Goal: Task Accomplishment & Management: Use online tool/utility

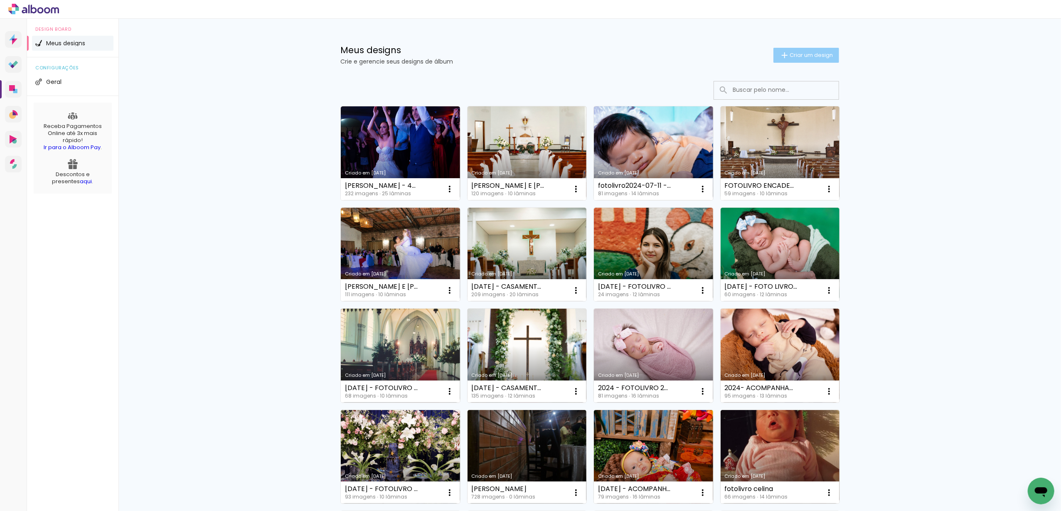
click at [817, 57] on span "Criar um design" at bounding box center [811, 54] width 43 height 5
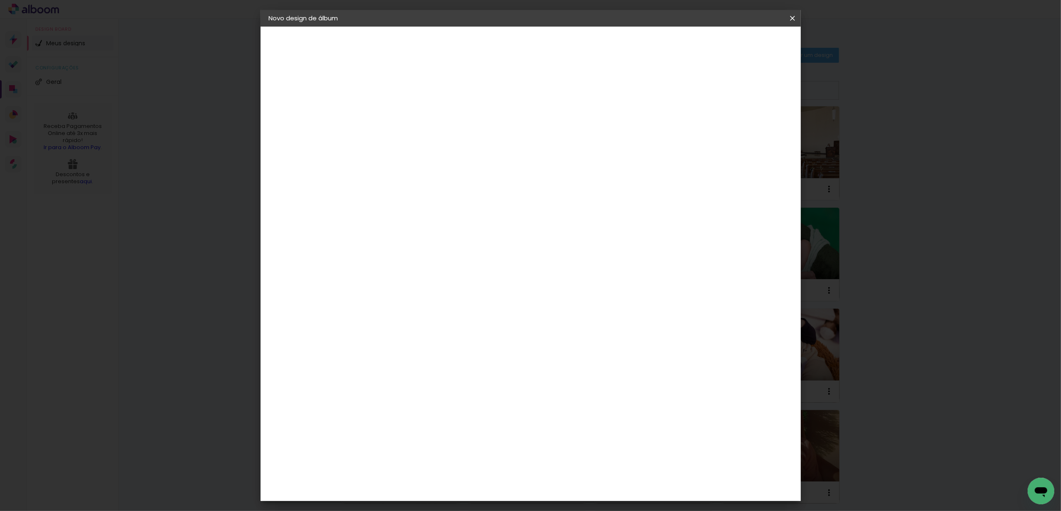
click at [408, 119] on paper-input-container "Título do álbum" at bounding box center [405, 111] width 6 height 21
type input "2024 - ACOMPANHAMENTO FOTOLIVRO 20X25 32 PÁGINAS - 30X45 BRINDE - [PERSON_NAME]"
type paper-input "2024 - ACOMPANHAMENTO FOTOLIVRO 20X25 32 PÁGINAS - 30X45 BRINDE - [PERSON_NAME]"
click at [0, 0] on slot "Avançar" at bounding box center [0, 0] width 0 height 0
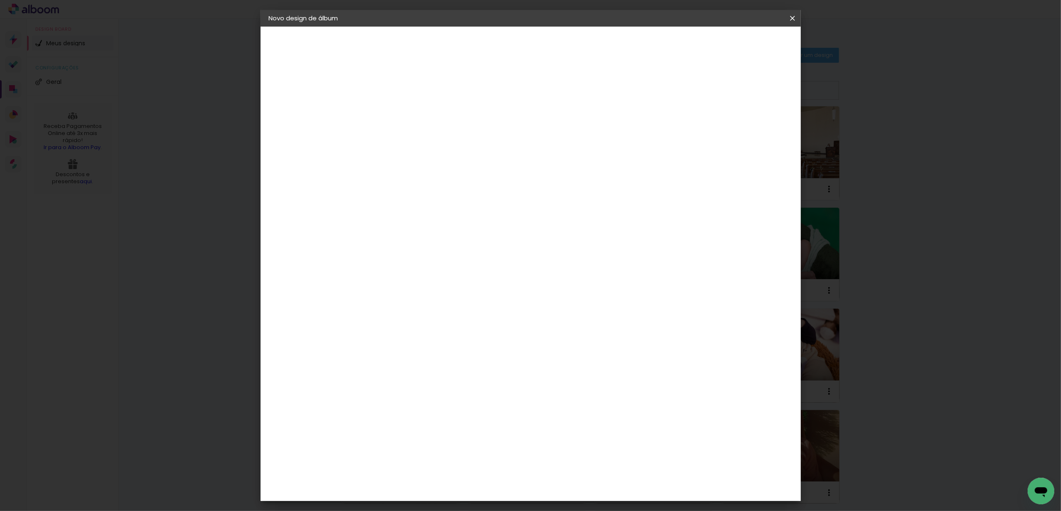
click at [419, 362] on div "Go image" at bounding box center [409, 368] width 20 height 13
click at [0, 0] on slot "Avançar" at bounding box center [0, 0] width 0 height 0
click at [437, 138] on input "text" at bounding box center [421, 144] width 32 height 13
click at [0, 0] on slot "Álbum Baby Time" at bounding box center [0, 0] width 0 height 0
click at [507, 138] on input "Álbum Baby Time" at bounding box center [456, 136] width 102 height 13
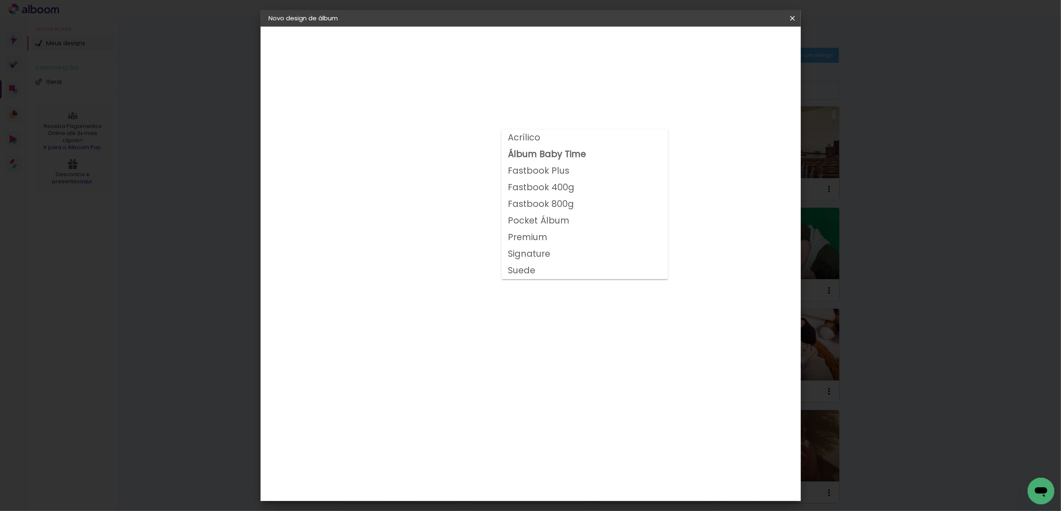
click at [579, 200] on paper-item "Fastbook 800g" at bounding box center [585, 204] width 166 height 17
type input "Fastbook 800g"
click at [461, 263] on span "30 × 25" at bounding box center [441, 274] width 39 height 22
click at [461, 221] on span "25 × 20" at bounding box center [441, 225] width 39 height 22
click at [461, 263] on span "30 × 25" at bounding box center [441, 274] width 39 height 22
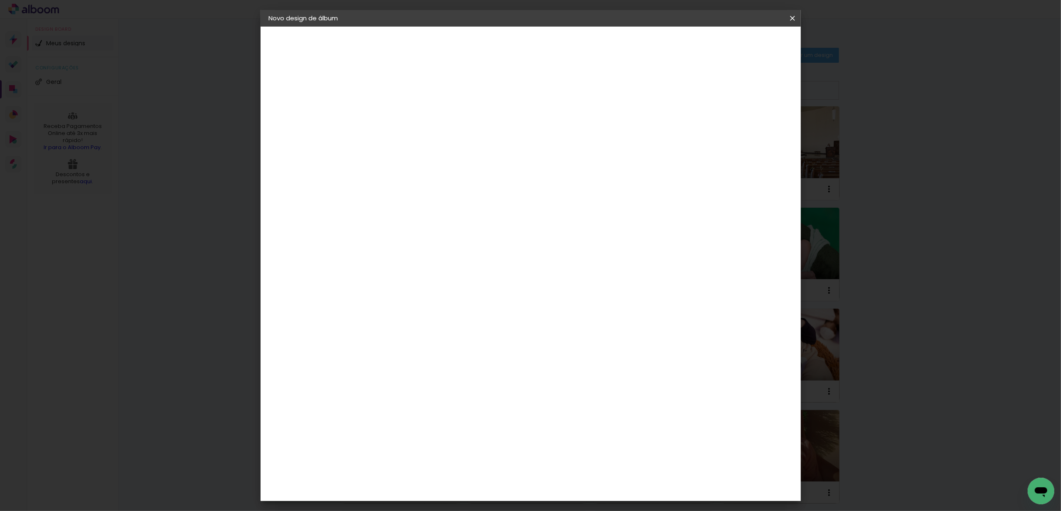
click at [0, 0] on slot "Avançar" at bounding box center [0, 0] width 0 height 0
click at [0, 0] on span "Iniciar design" at bounding box center [0, 0] width 0 height 0
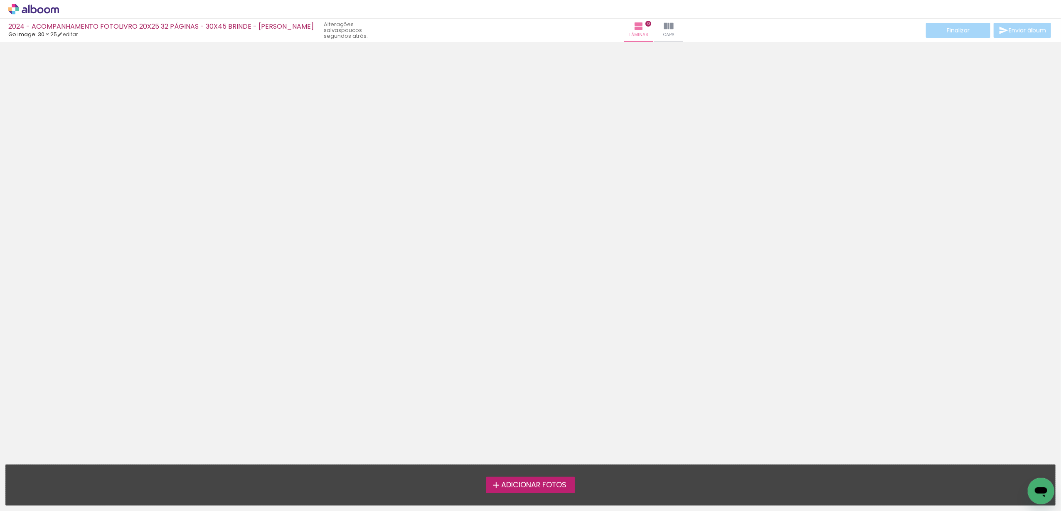
click at [534, 484] on span "Adicionar Fotos" at bounding box center [533, 485] width 65 height 7
click at [0, 0] on input "file" at bounding box center [0, 0] width 0 height 0
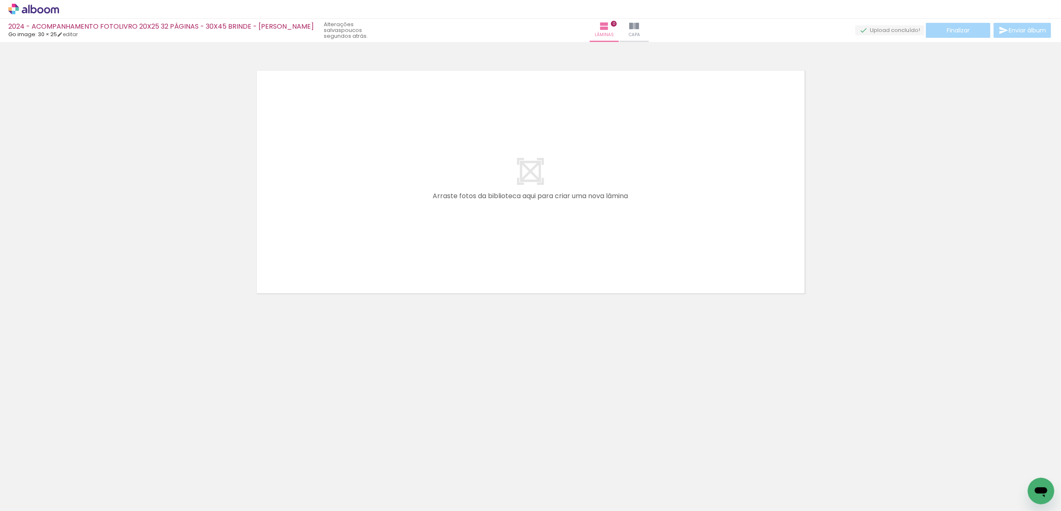
click at [24, 497] on span "Adicionar Fotos" at bounding box center [29, 499] width 25 height 9
click at [0, 0] on input "file" at bounding box center [0, 0] width 0 height 0
click at [24, 497] on span "Adicionar Fotos" at bounding box center [29, 499] width 25 height 9
click at [0, 0] on input "file" at bounding box center [0, 0] width 0 height 0
click at [24, 497] on span "Adicionar Fotos" at bounding box center [29, 499] width 25 height 9
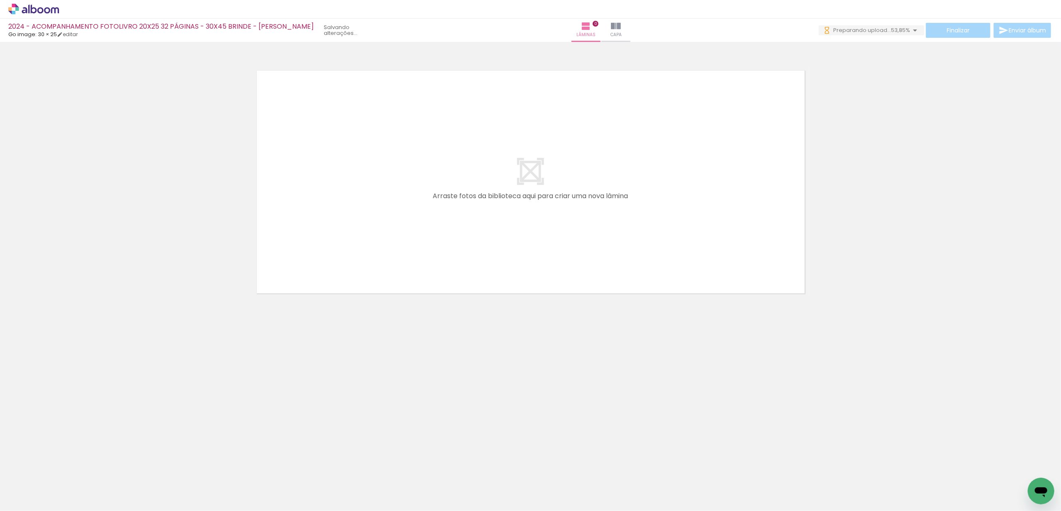
click at [0, 0] on input "file" at bounding box center [0, 0] width 0 height 0
click at [24, 497] on span "Adicionar Fotos" at bounding box center [29, 499] width 25 height 9
click at [0, 0] on input "file" at bounding box center [0, 0] width 0 height 0
click at [24, 497] on span "Adicionar Fotos" at bounding box center [29, 499] width 25 height 9
click at [0, 0] on input "file" at bounding box center [0, 0] width 0 height 0
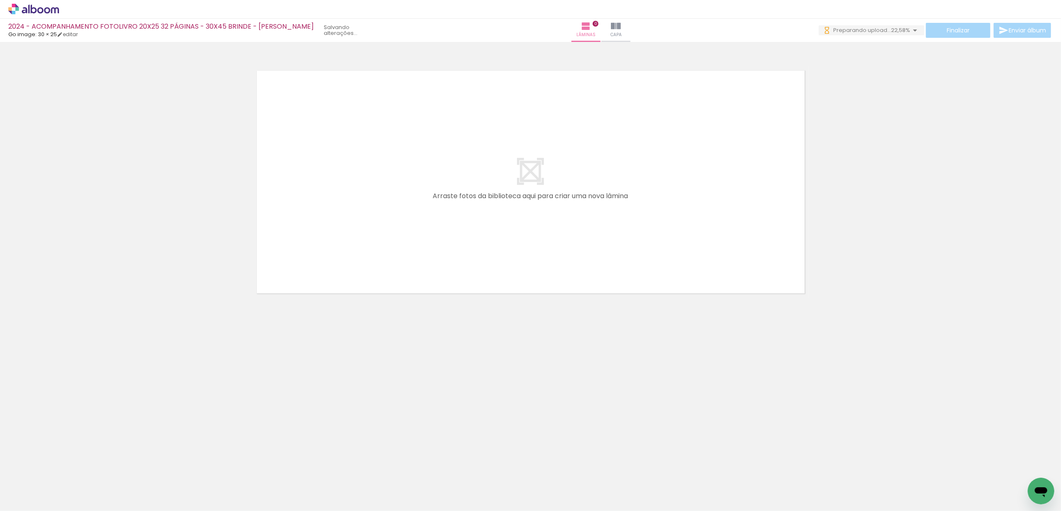
click at [24, 497] on span "Adicionar Fotos" at bounding box center [29, 499] width 25 height 9
click at [0, 0] on input "file" at bounding box center [0, 0] width 0 height 0
click at [24, 497] on span "Adicionar Fotos" at bounding box center [29, 499] width 25 height 9
click at [0, 0] on input "file" at bounding box center [0, 0] width 0 height 0
click at [24, 497] on span "Adicionar Fotos" at bounding box center [29, 499] width 25 height 9
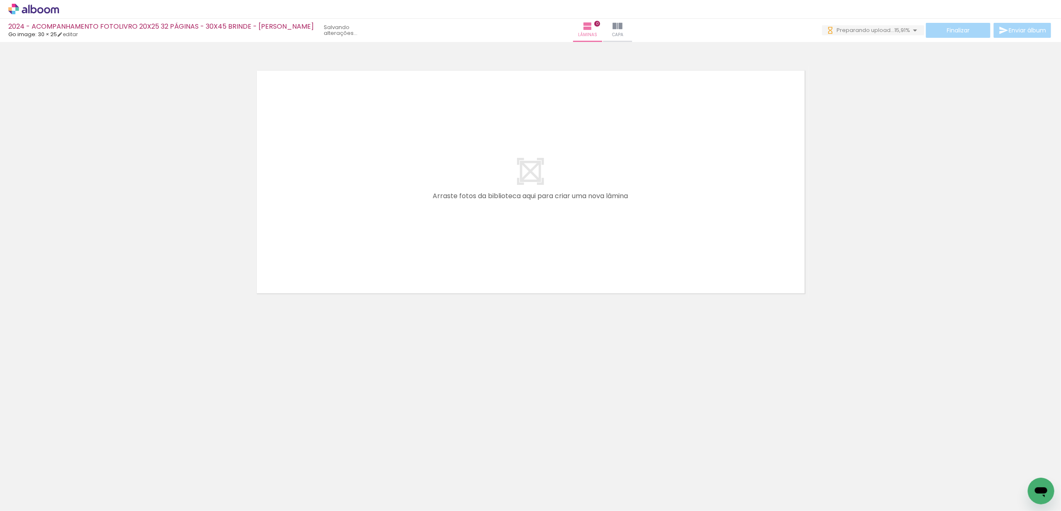
click at [0, 0] on input "file" at bounding box center [0, 0] width 0 height 0
click at [24, 497] on span "Adicionar Fotos" at bounding box center [29, 499] width 25 height 9
click at [0, 0] on input "file" at bounding box center [0, 0] width 0 height 0
click at [24, 497] on span "Adicionar Fotos" at bounding box center [29, 499] width 25 height 9
click at [0, 0] on input "file" at bounding box center [0, 0] width 0 height 0
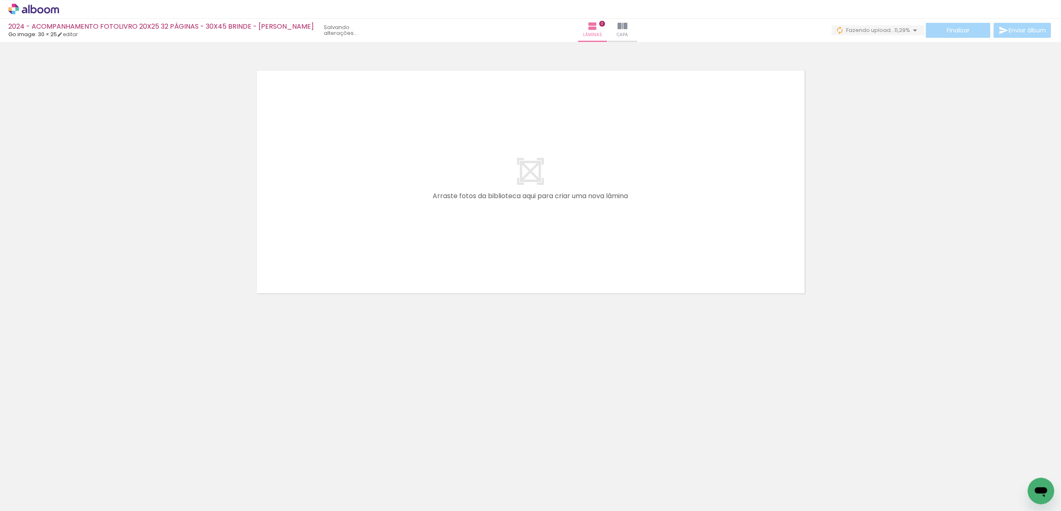
scroll to position [0, 1887]
click at [17, 495] on span "Adicionar Fotos" at bounding box center [29, 499] width 25 height 9
click at [0, 0] on input "file" at bounding box center [0, 0] width 0 height 0
click at [28, 501] on span "Adicionar Fotos" at bounding box center [29, 499] width 25 height 9
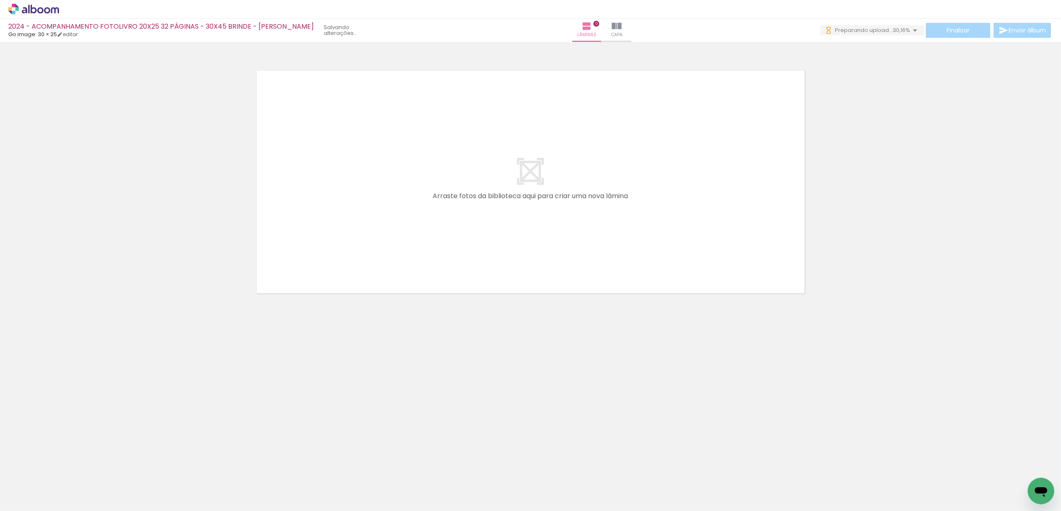
click at [0, 0] on input "file" at bounding box center [0, 0] width 0 height 0
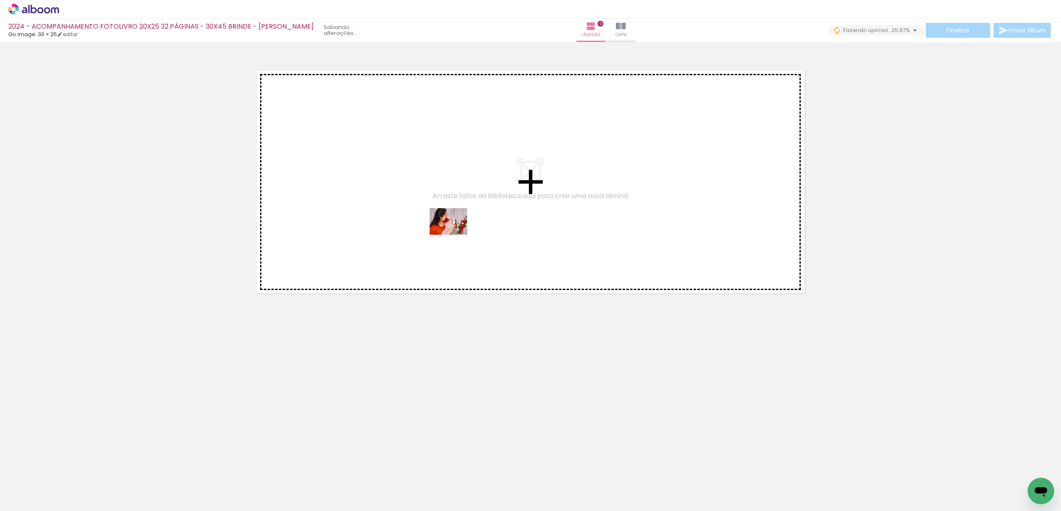
drag, startPoint x: 80, startPoint y: 489, endPoint x: 455, endPoint y: 233, distance: 453.6
click at [455, 233] on quentale-workspace at bounding box center [530, 255] width 1061 height 511
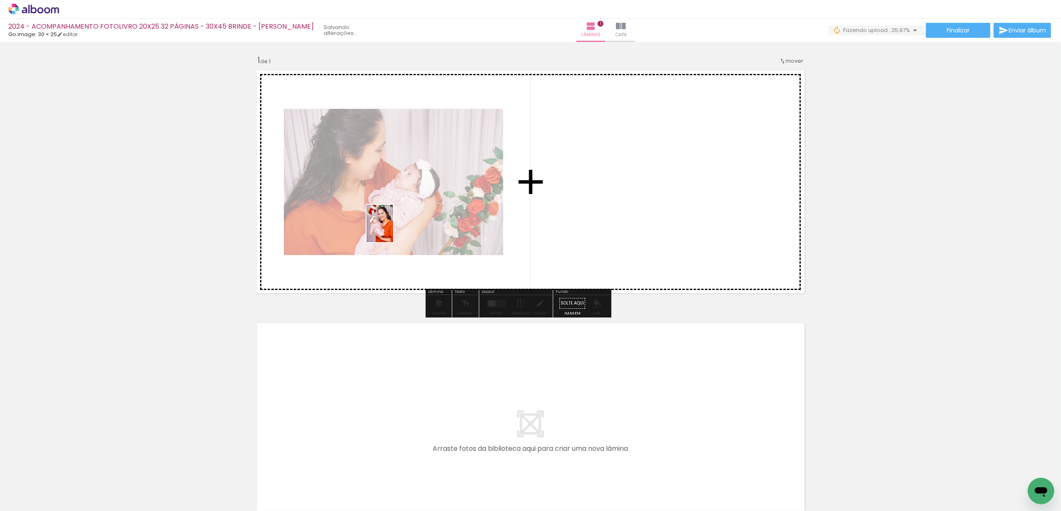
drag, startPoint x: 132, startPoint y: 481, endPoint x: 391, endPoint y: 230, distance: 361.2
click at [391, 230] on quentale-workspace at bounding box center [530, 255] width 1061 height 511
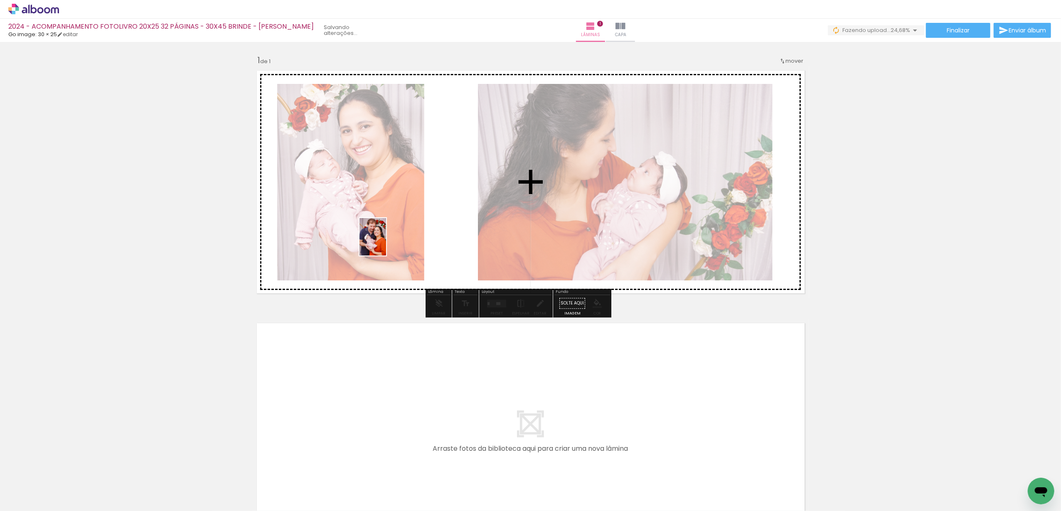
drag, startPoint x: 195, startPoint y: 466, endPoint x: 384, endPoint y: 243, distance: 292.8
click at [384, 243] on quentale-workspace at bounding box center [530, 255] width 1061 height 511
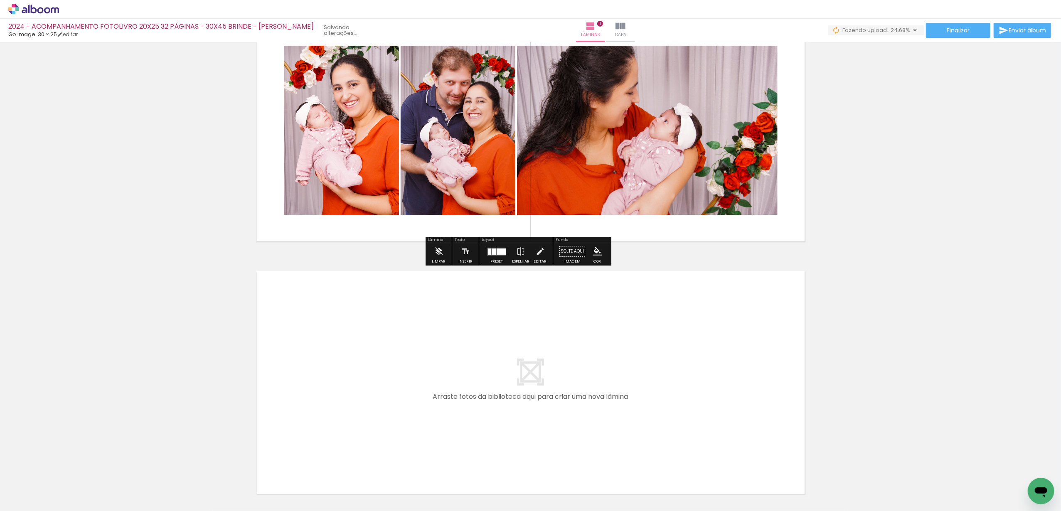
scroll to position [62, 0]
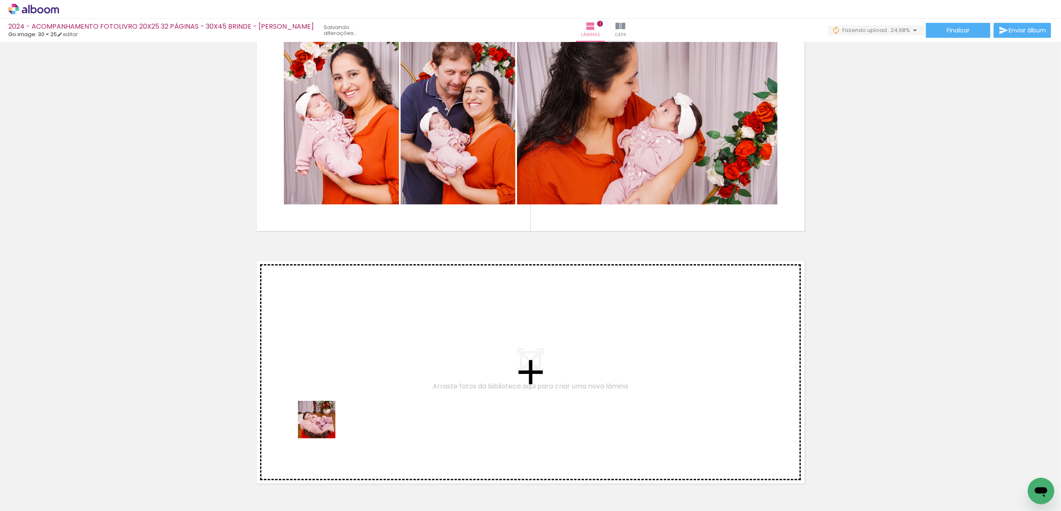
drag, startPoint x: 251, startPoint y: 471, endPoint x: 409, endPoint y: 360, distance: 193.0
click at [409, 360] on quentale-workspace at bounding box center [530, 255] width 1061 height 511
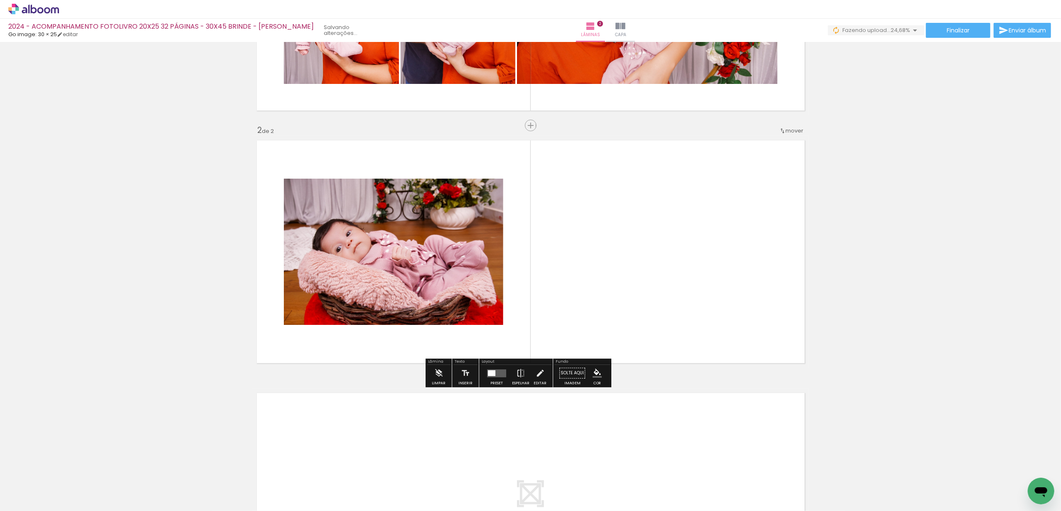
scroll to position [183, 0]
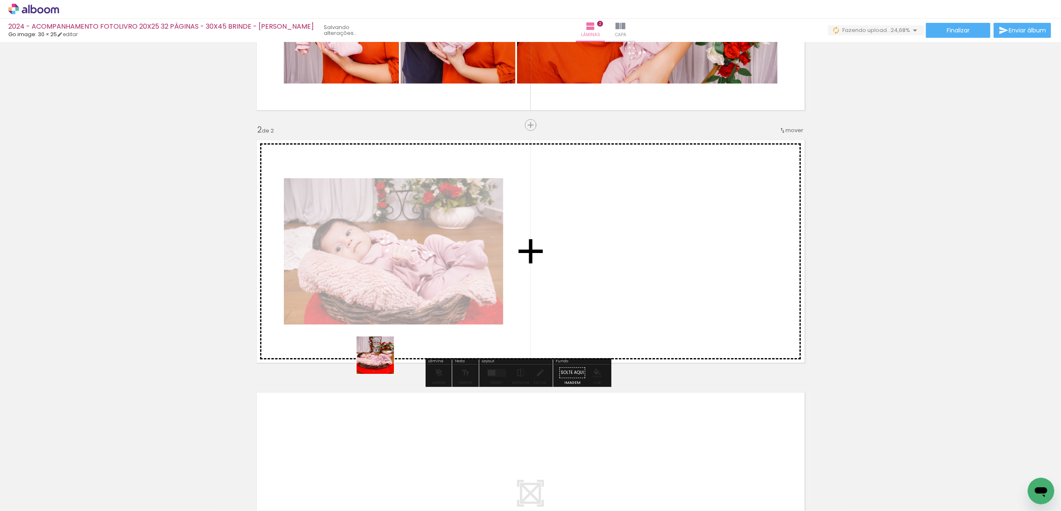
drag, startPoint x: 381, startPoint y: 362, endPoint x: 444, endPoint y: 283, distance: 100.6
click at [444, 283] on quentale-workspace at bounding box center [530, 255] width 1061 height 511
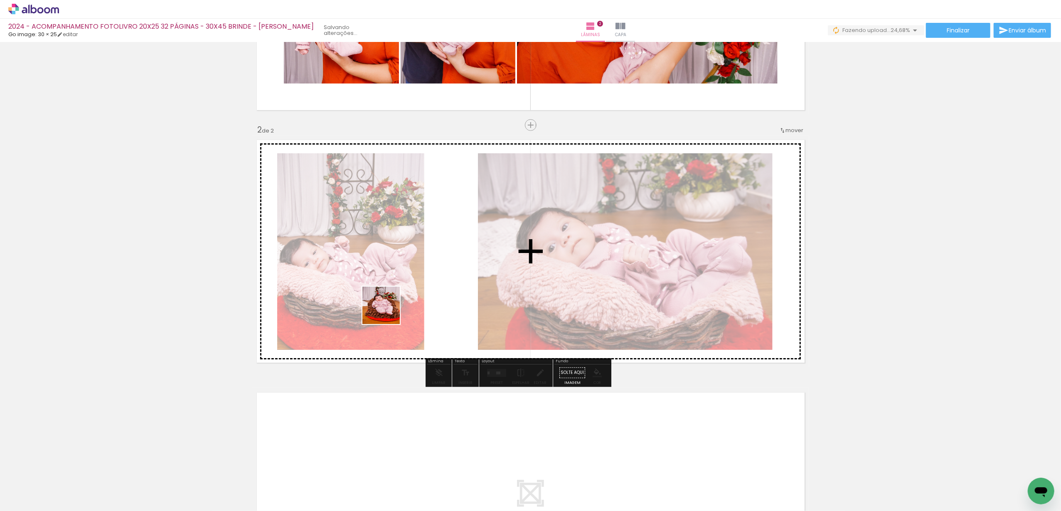
drag, startPoint x: 320, startPoint y: 480, endPoint x: 391, endPoint y: 298, distance: 195.0
click at [391, 298] on quentale-workspace at bounding box center [530, 255] width 1061 height 511
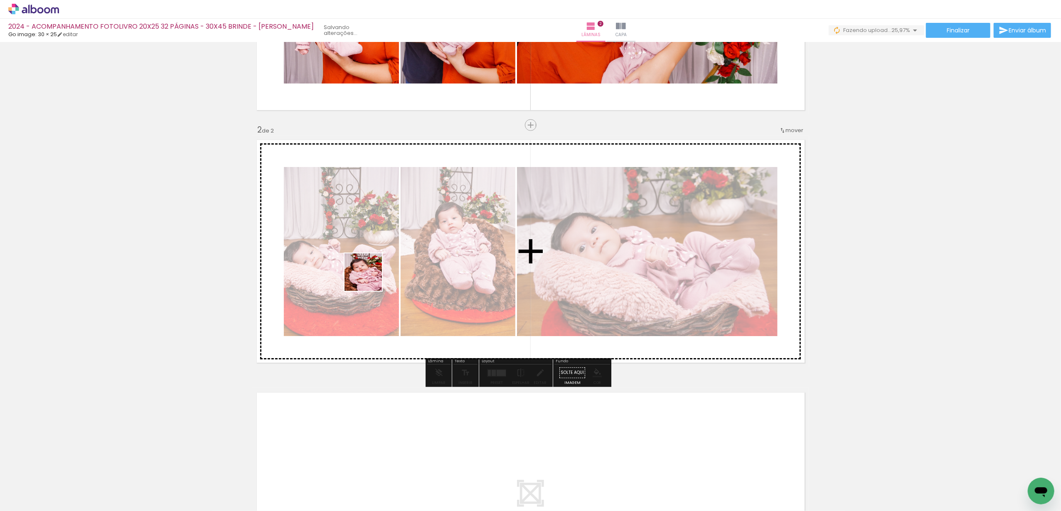
drag, startPoint x: 360, startPoint y: 484, endPoint x: 369, endPoint y: 273, distance: 210.9
click at [369, 273] on quentale-workspace at bounding box center [530, 255] width 1061 height 511
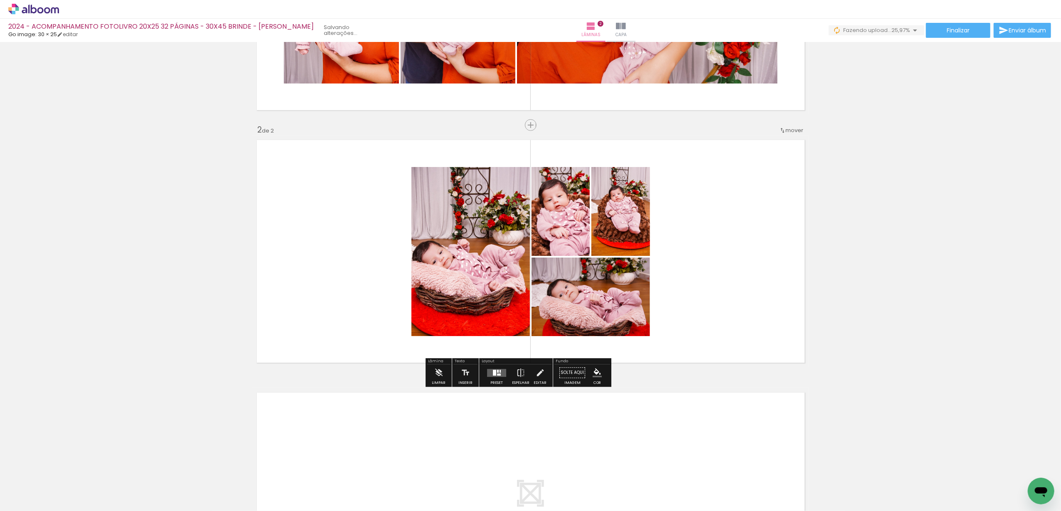
click at [795, 133] on span "mover" at bounding box center [795, 130] width 18 height 8
click at [778, 125] on paper-item "antes da 1" at bounding box center [769, 129] width 63 height 14
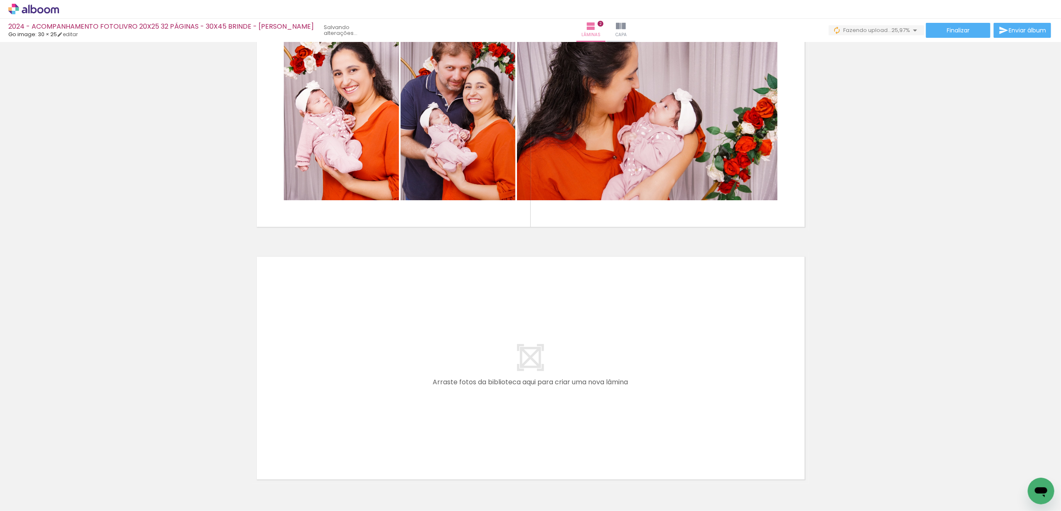
scroll to position [318, 0]
click at [37, 487] on input "Todas as fotos" at bounding box center [23, 485] width 32 height 7
click at [0, 0] on slot "Não utilizadas" at bounding box center [0, 0] width 0 height 0
type input "Não utilizadas"
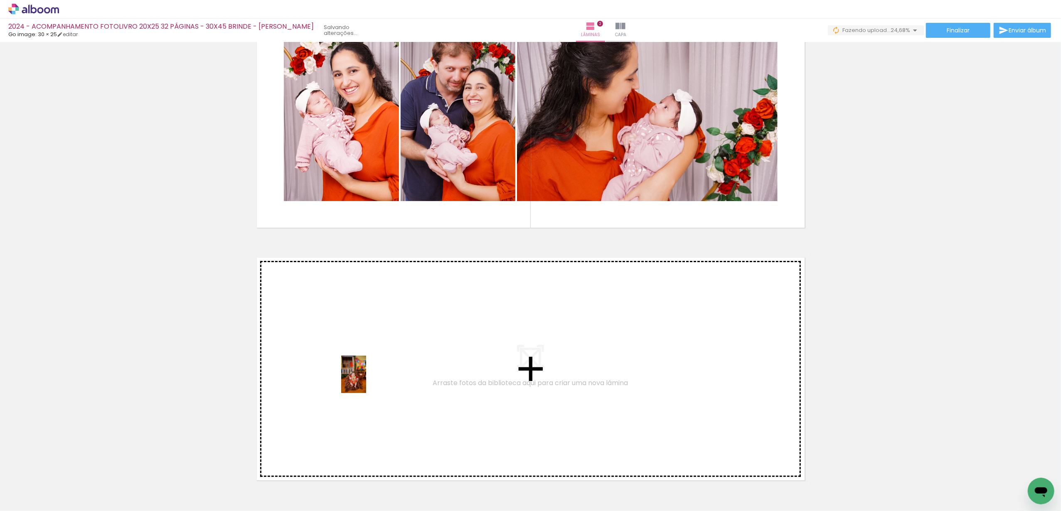
drag, startPoint x: 86, startPoint y: 489, endPoint x: 366, endPoint y: 381, distance: 300.8
click at [366, 381] on quentale-workspace at bounding box center [530, 255] width 1061 height 511
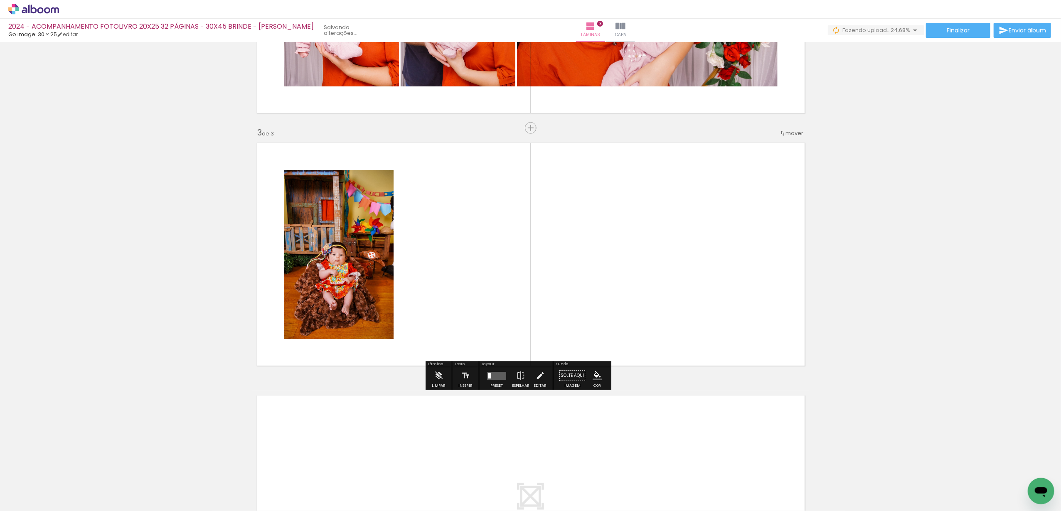
scroll to position [436, 0]
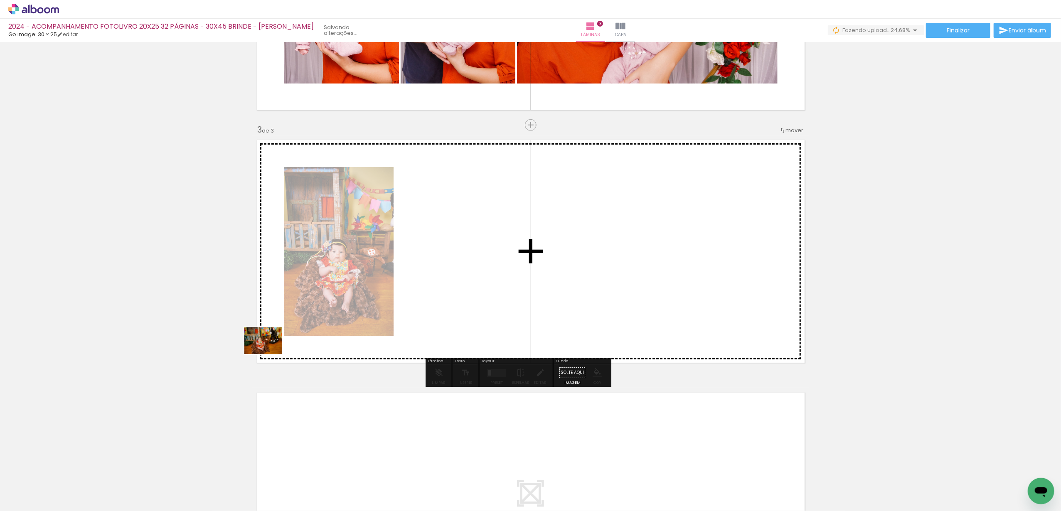
drag, startPoint x: 103, startPoint y: 468, endPoint x: 358, endPoint y: 286, distance: 313.2
click at [359, 284] on quentale-workspace at bounding box center [530, 255] width 1061 height 511
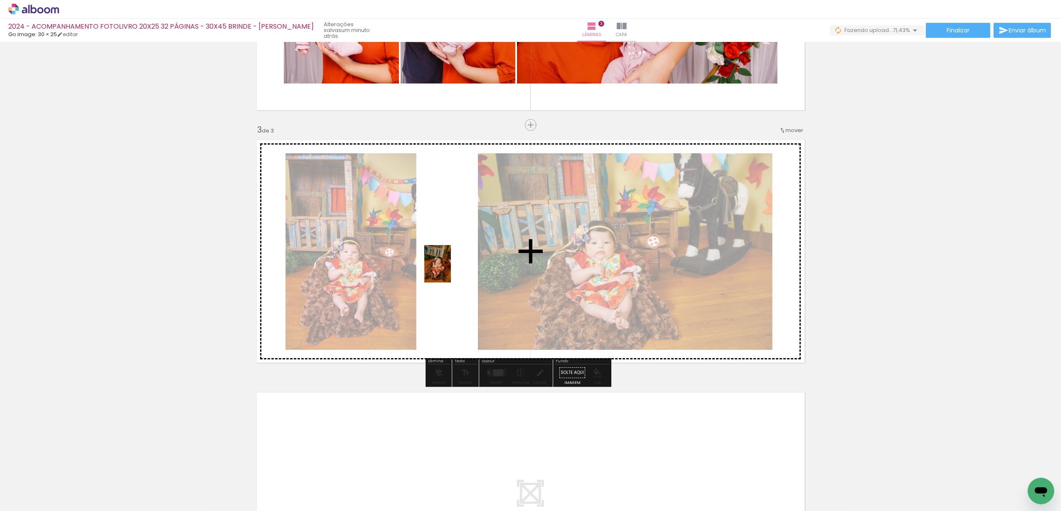
drag, startPoint x: 89, startPoint y: 481, endPoint x: 266, endPoint y: 391, distance: 198.9
click at [450, 270] on quentale-workspace at bounding box center [530, 255] width 1061 height 511
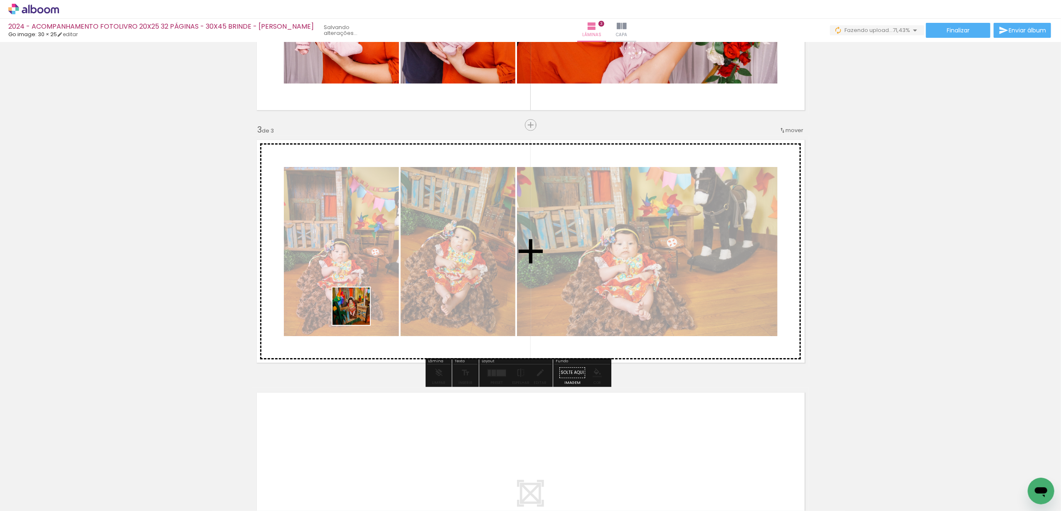
drag, startPoint x: 103, startPoint y: 480, endPoint x: 305, endPoint y: 380, distance: 225.2
click at [366, 308] on quentale-workspace at bounding box center [530, 255] width 1061 height 511
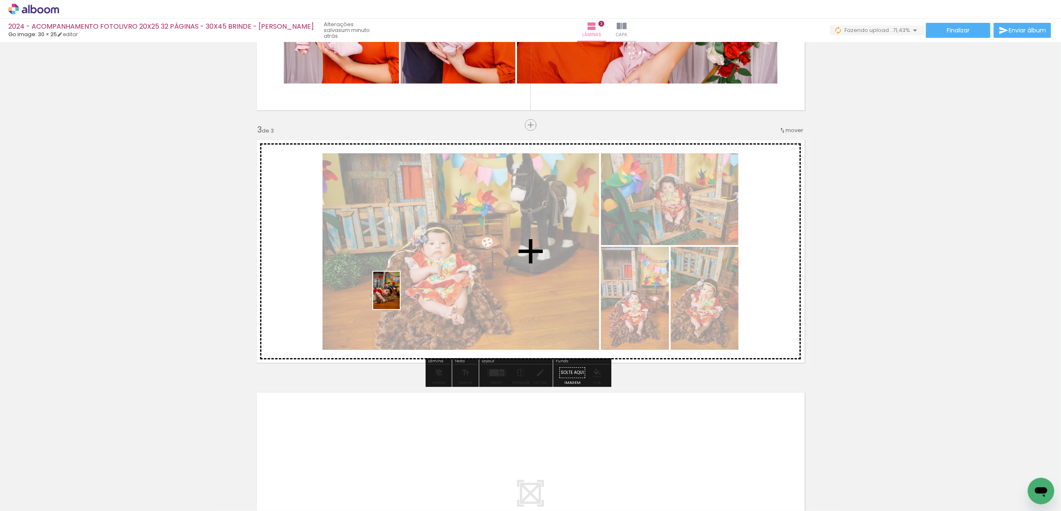
drag, startPoint x: 104, startPoint y: 471, endPoint x: 398, endPoint y: 296, distance: 342.1
click at [398, 296] on quentale-workspace at bounding box center [530, 255] width 1061 height 511
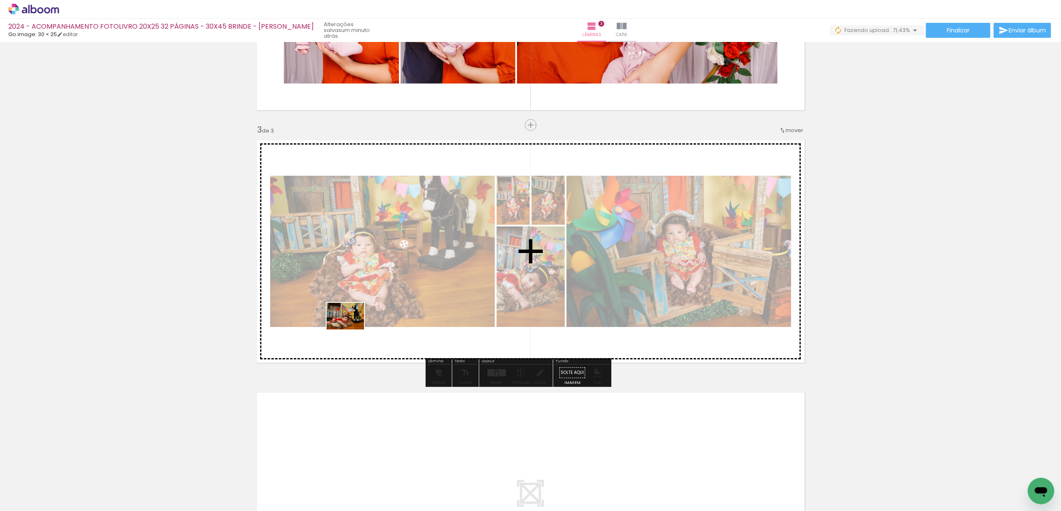
drag, startPoint x: 94, startPoint y: 477, endPoint x: 359, endPoint y: 323, distance: 307.1
click at [359, 323] on quentale-workspace at bounding box center [530, 255] width 1061 height 511
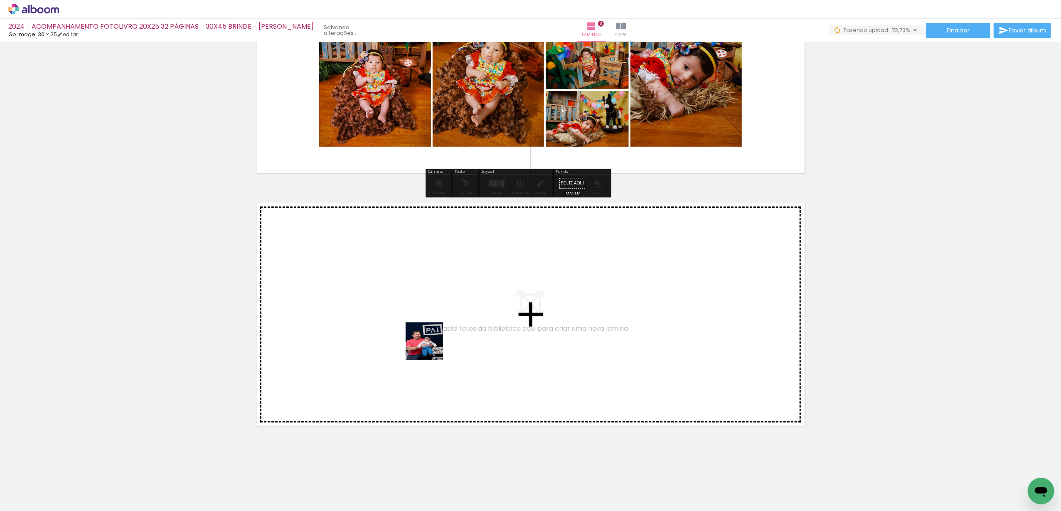
drag, startPoint x: 203, startPoint y: 431, endPoint x: 438, endPoint y: 343, distance: 250.1
click at [438, 343] on quentale-workspace at bounding box center [530, 255] width 1061 height 511
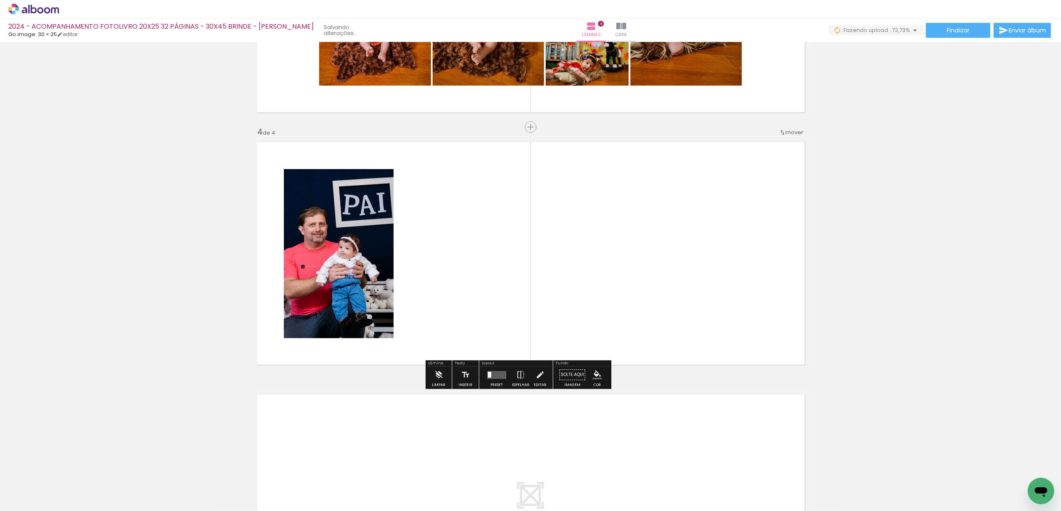
scroll to position [689, 0]
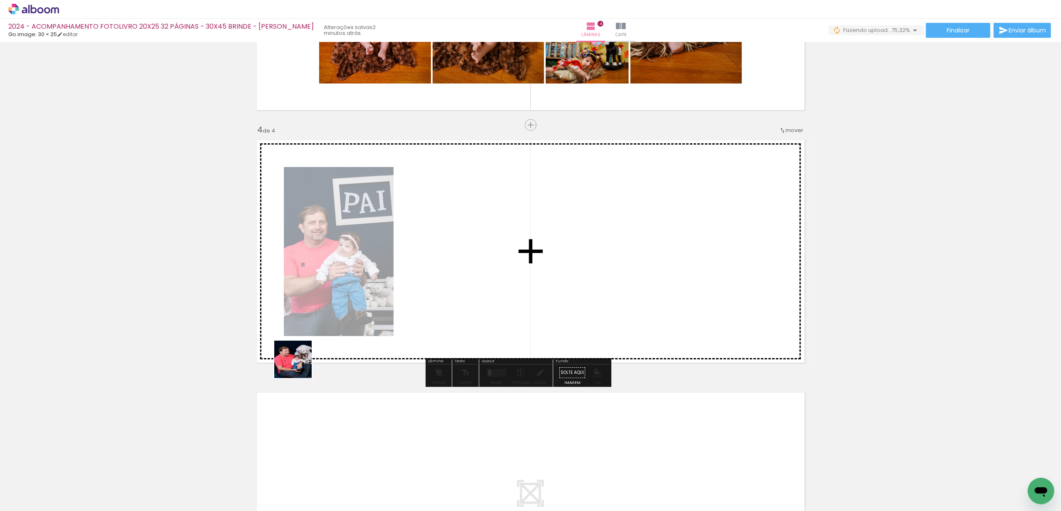
drag, startPoint x: 84, startPoint y: 482, endPoint x: 456, endPoint y: 274, distance: 426.6
click at [456, 274] on quentale-workspace at bounding box center [530, 255] width 1061 height 511
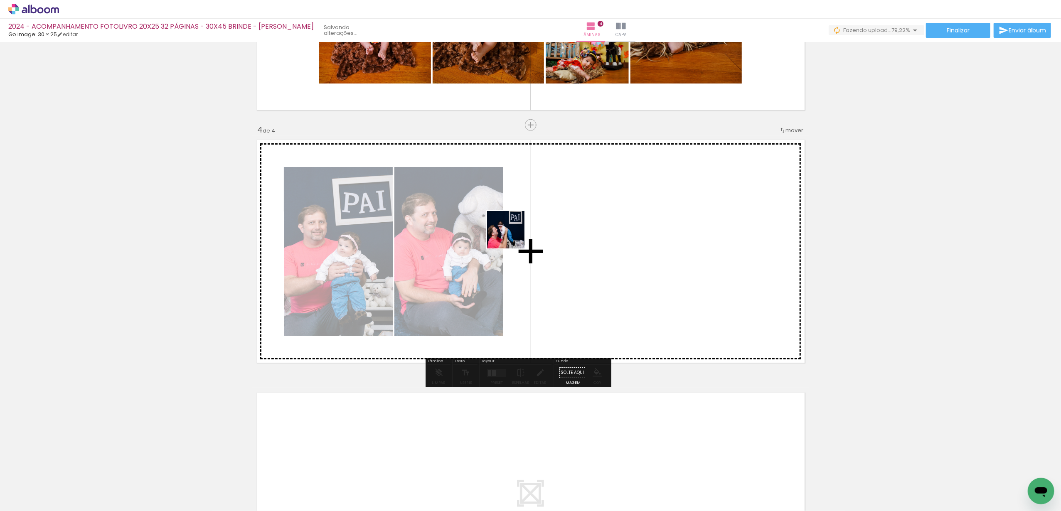
click at [512, 235] on quentale-workspace at bounding box center [530, 255] width 1061 height 511
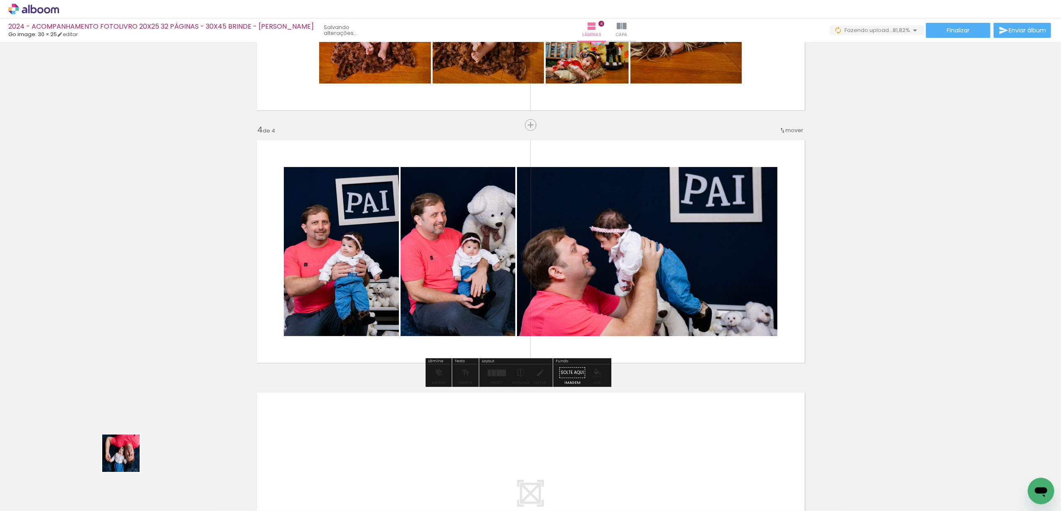
drag, startPoint x: 127, startPoint y: 460, endPoint x: 432, endPoint y: 257, distance: 366.3
click at [432, 257] on quentale-workspace at bounding box center [530, 255] width 1061 height 511
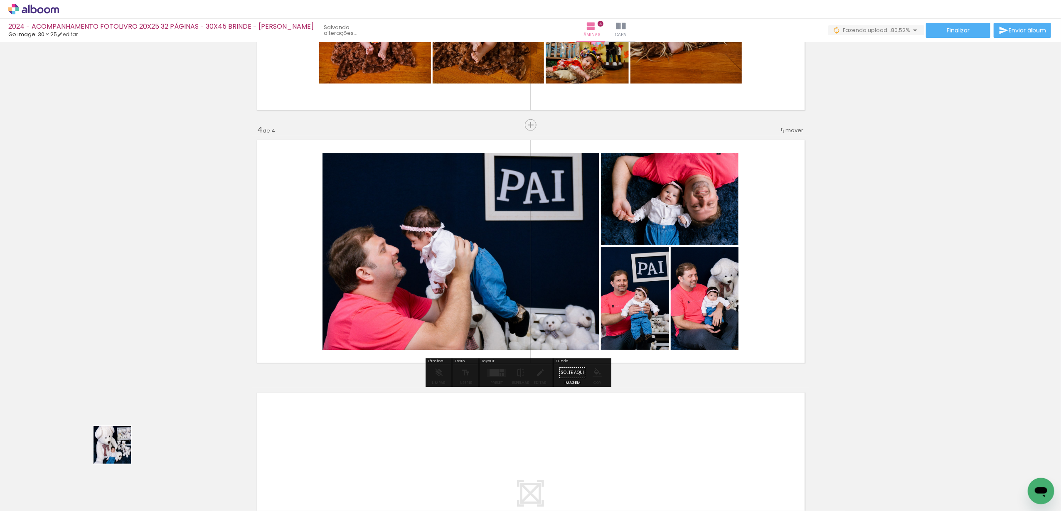
drag, startPoint x: 80, startPoint y: 484, endPoint x: 215, endPoint y: 375, distance: 173.2
click at [367, 271] on quentale-workspace at bounding box center [530, 255] width 1061 height 511
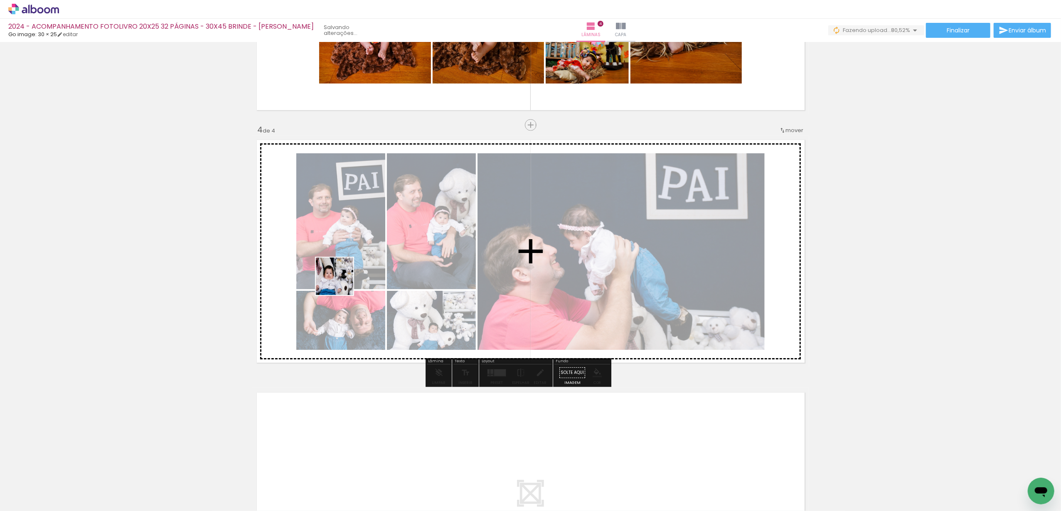
drag, startPoint x: 89, startPoint y: 474, endPoint x: 351, endPoint y: 276, distance: 328.2
click at [351, 276] on quentale-workspace at bounding box center [530, 255] width 1061 height 511
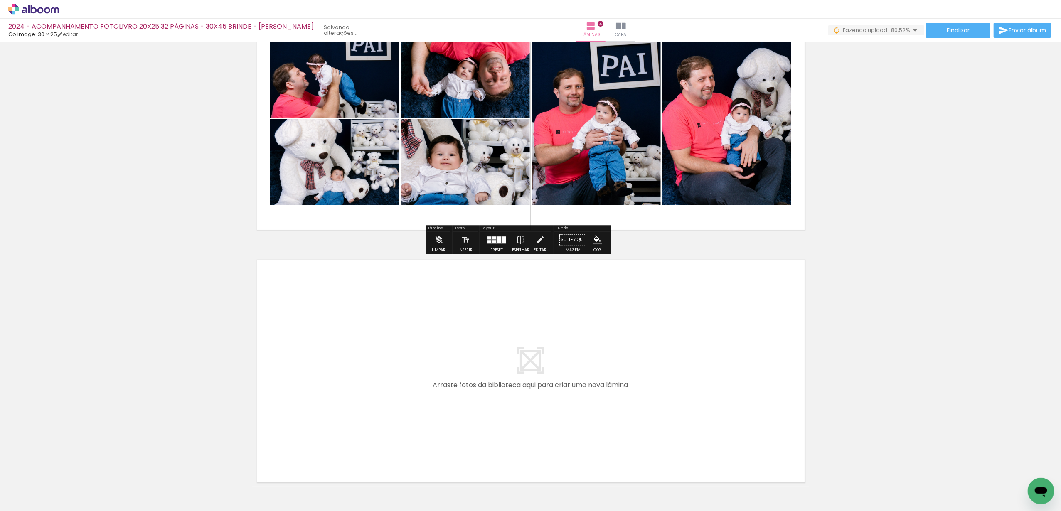
scroll to position [837, 0]
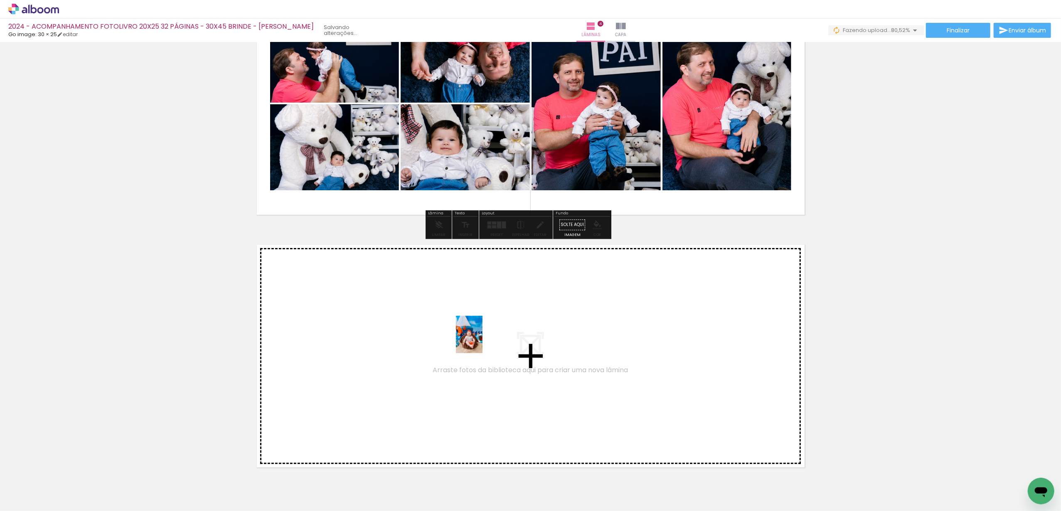
click at [481, 340] on quentale-workspace at bounding box center [530, 255] width 1061 height 511
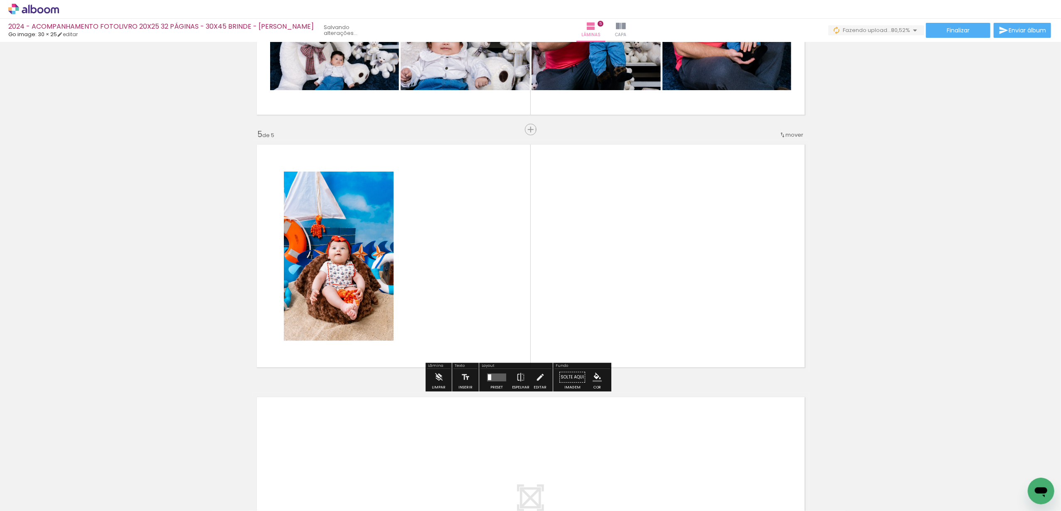
scroll to position [941, 0]
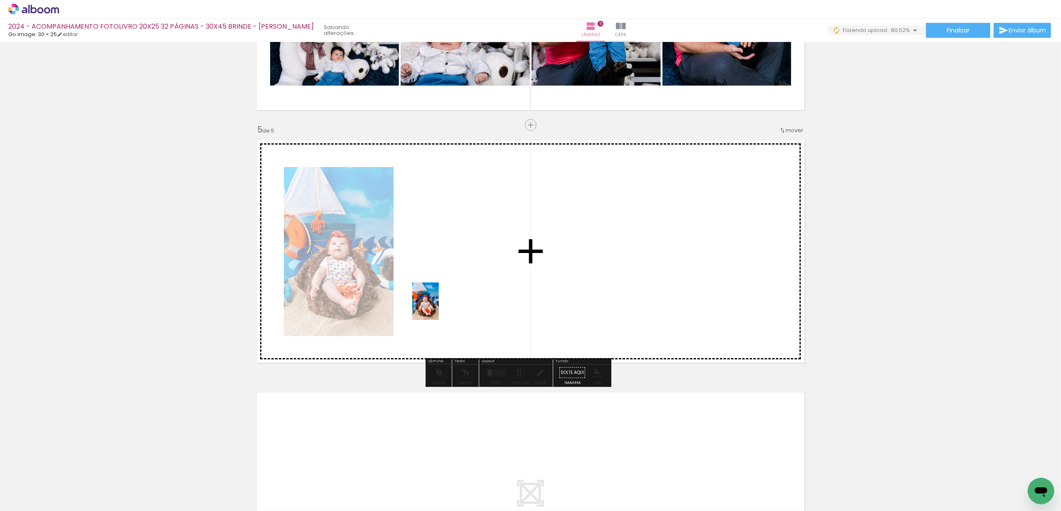
drag, startPoint x: 89, startPoint y: 483, endPoint x: 340, endPoint y: 351, distance: 283.7
click at [437, 308] on quentale-workspace at bounding box center [530, 255] width 1061 height 511
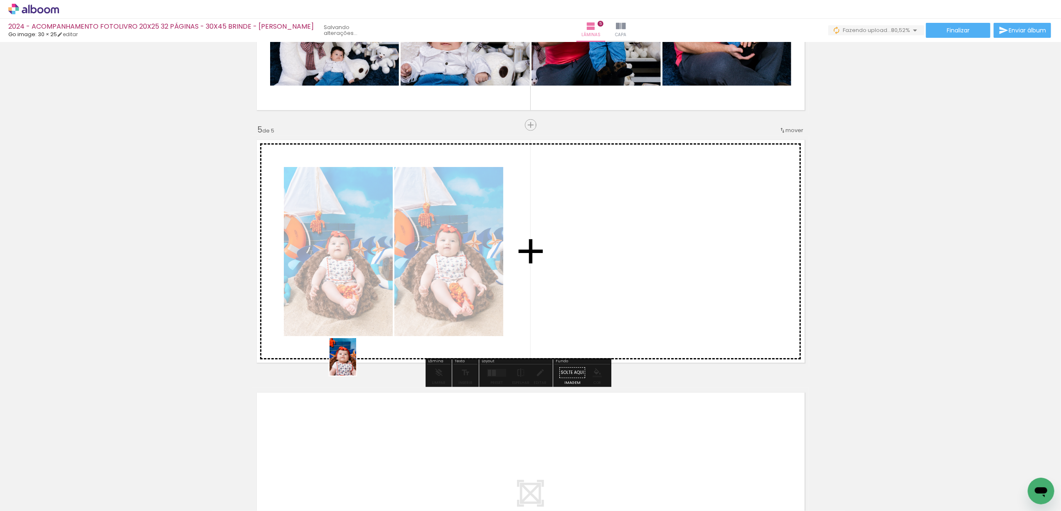
drag, startPoint x: 125, startPoint y: 468, endPoint x: 354, endPoint y: 363, distance: 252.5
click at [354, 363] on quentale-workspace at bounding box center [530, 255] width 1061 height 511
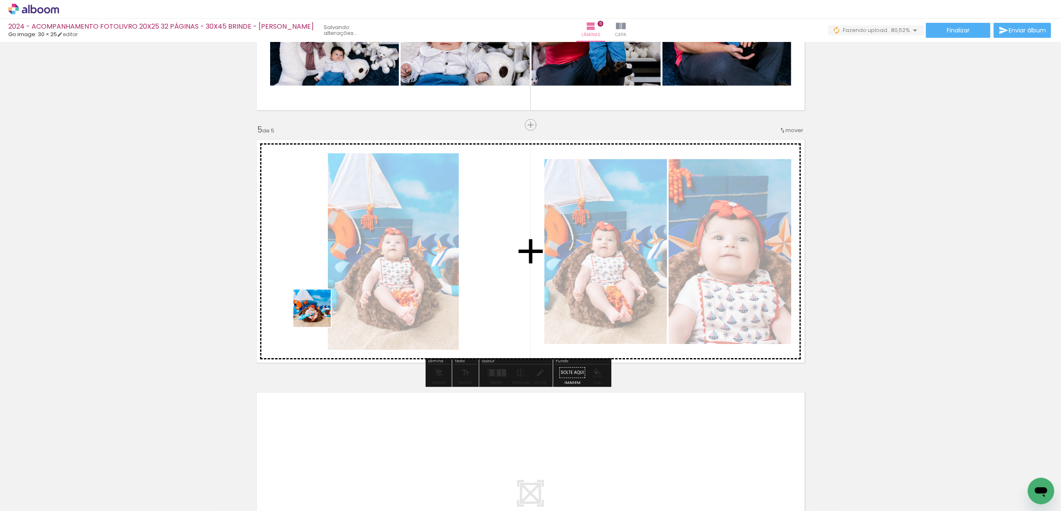
drag, startPoint x: 115, startPoint y: 463, endPoint x: 231, endPoint y: 363, distance: 153.0
click at [369, 280] on quentale-workspace at bounding box center [530, 255] width 1061 height 511
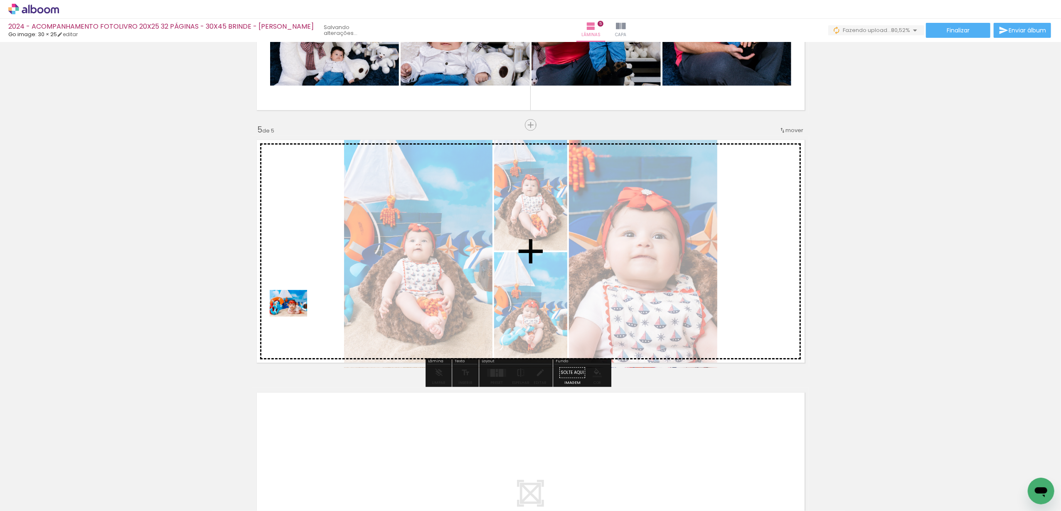
drag, startPoint x: 90, startPoint y: 475, endPoint x: 225, endPoint y: 378, distance: 166.8
click at [295, 315] on quentale-workspace at bounding box center [530, 255] width 1061 height 511
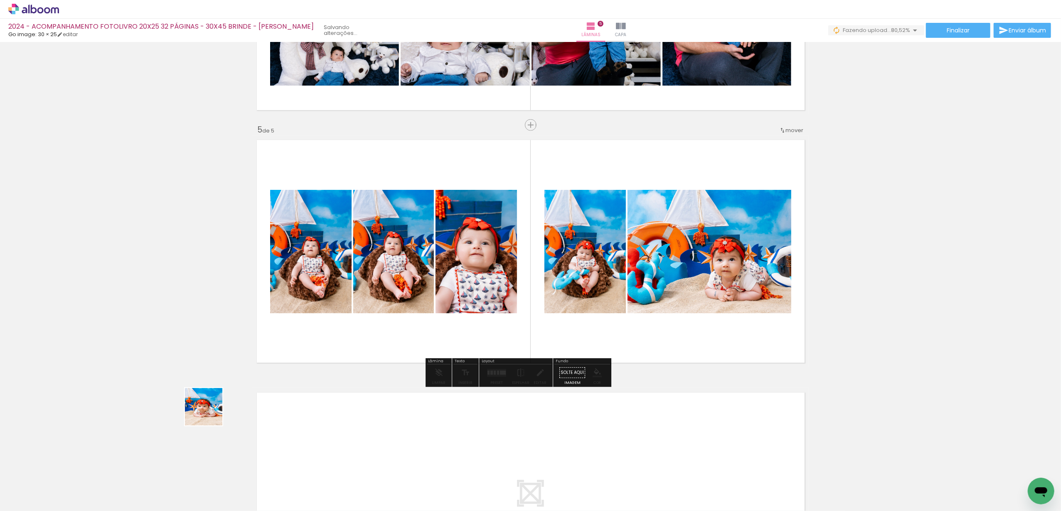
drag, startPoint x: 90, startPoint y: 481, endPoint x: 388, endPoint y: 340, distance: 329.8
click at [447, 298] on quentale-workspace at bounding box center [530, 255] width 1061 height 511
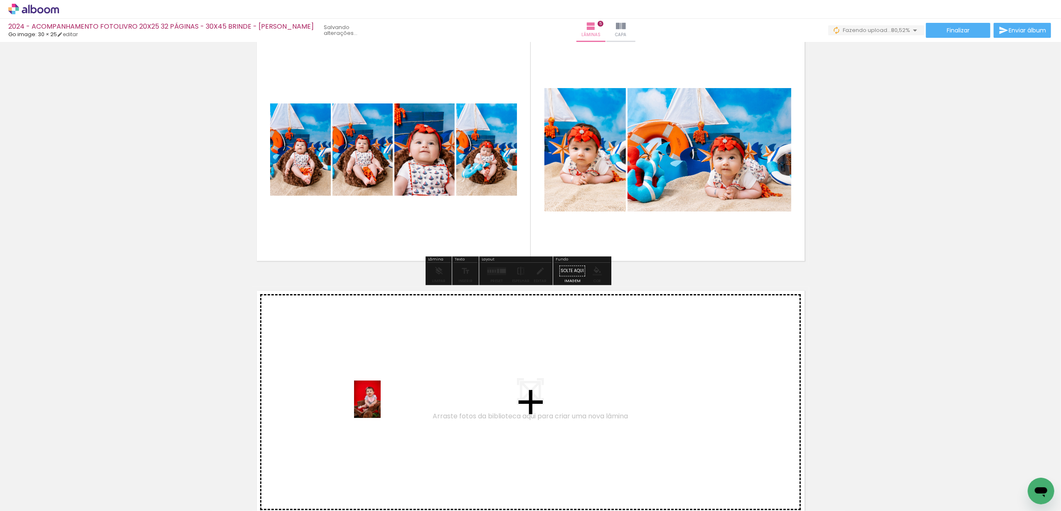
click at [379, 406] on quentale-workspace at bounding box center [530, 255] width 1061 height 511
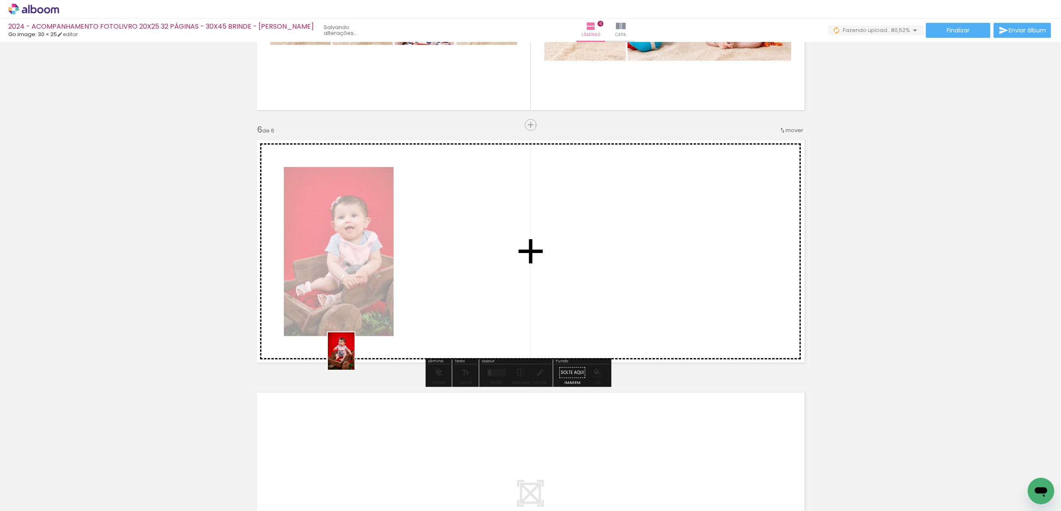
drag, startPoint x: 97, startPoint y: 485, endPoint x: 356, endPoint y: 354, distance: 289.7
click at [356, 354] on quentale-workspace at bounding box center [530, 255] width 1061 height 511
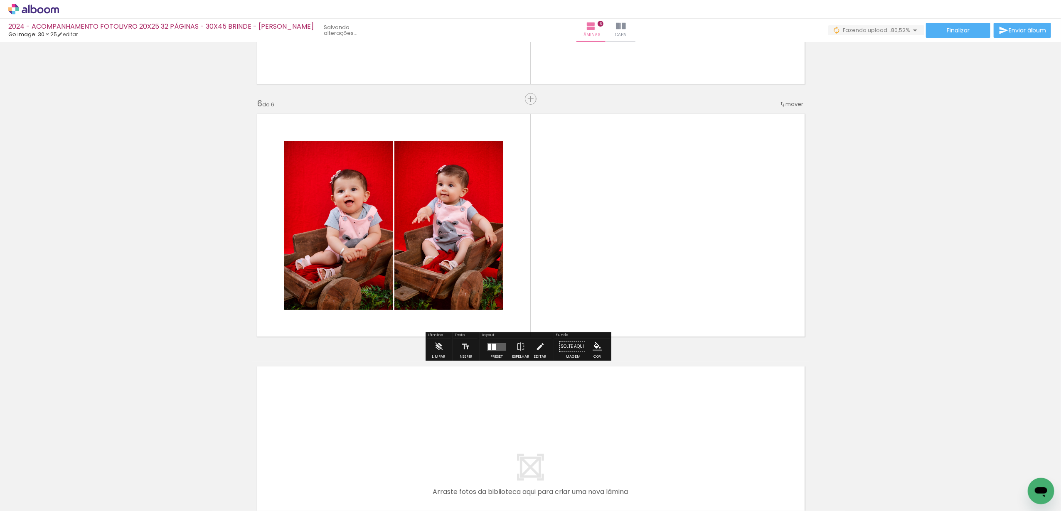
scroll to position [1227, 0]
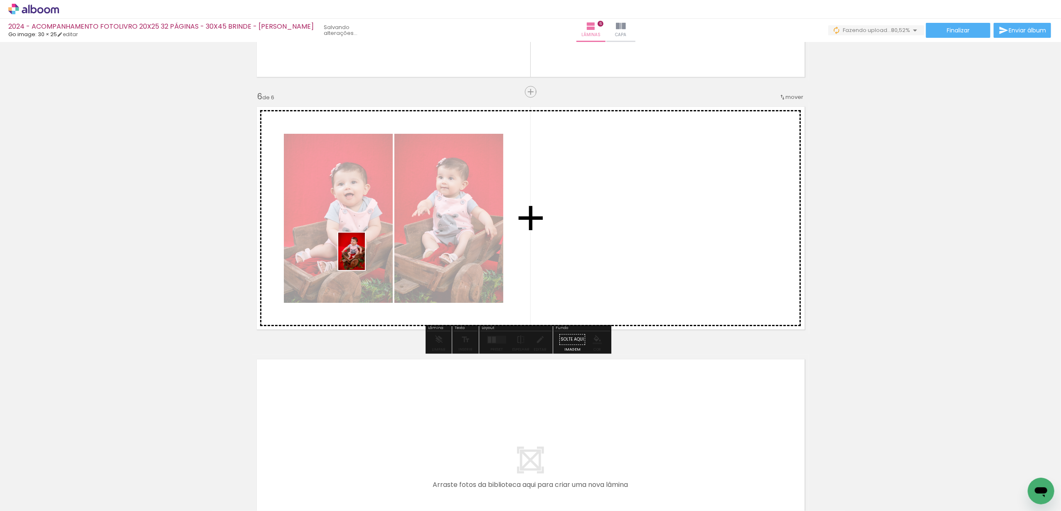
drag, startPoint x: 85, startPoint y: 471, endPoint x: 363, endPoint y: 258, distance: 350.7
click at [363, 258] on quentale-workspace at bounding box center [530, 255] width 1061 height 511
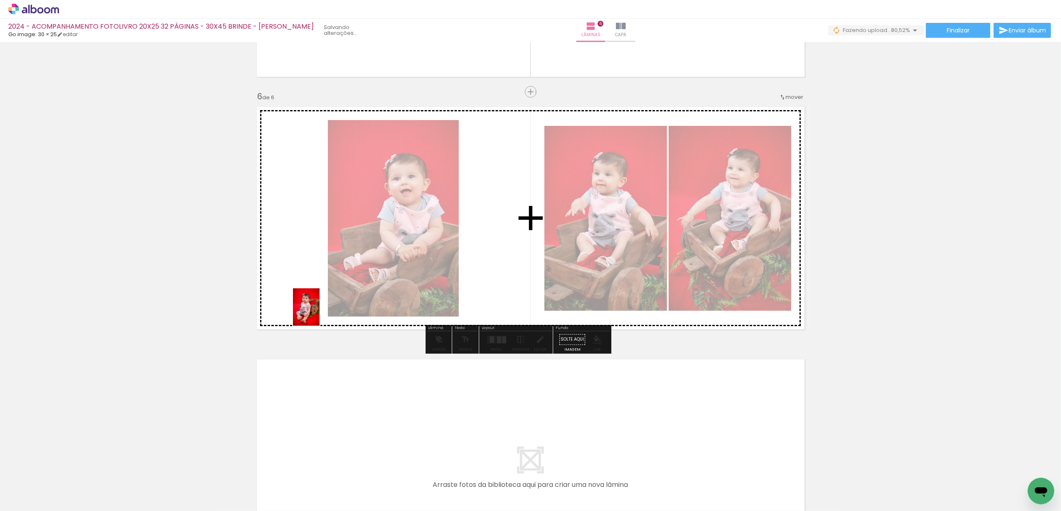
drag, startPoint x: 91, startPoint y: 475, endPoint x: 318, endPoint y: 313, distance: 279.2
click at [318, 313] on quentale-workspace at bounding box center [530, 255] width 1061 height 511
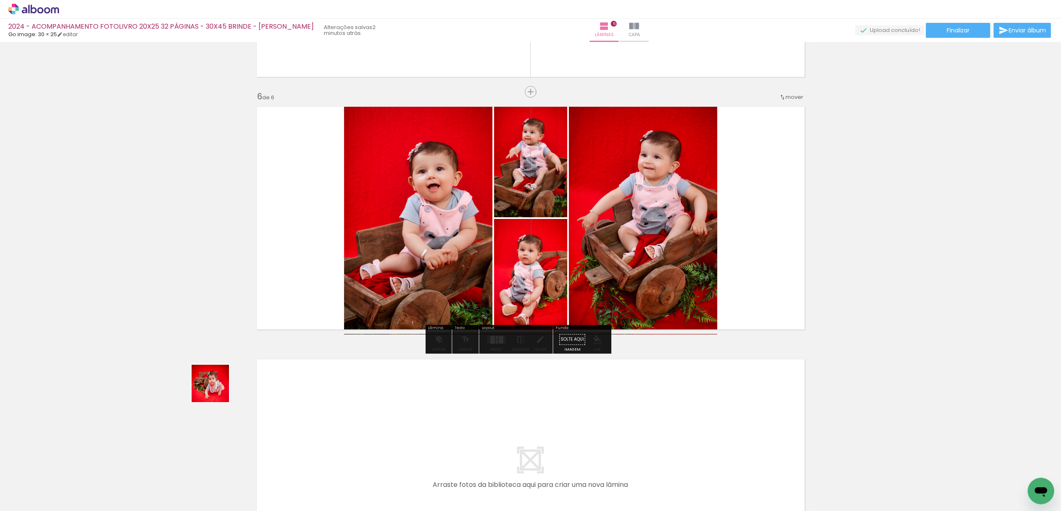
drag, startPoint x: 66, startPoint y: 480, endPoint x: 379, endPoint y: 276, distance: 373.2
click at [379, 276] on quentale-workspace at bounding box center [530, 255] width 1061 height 511
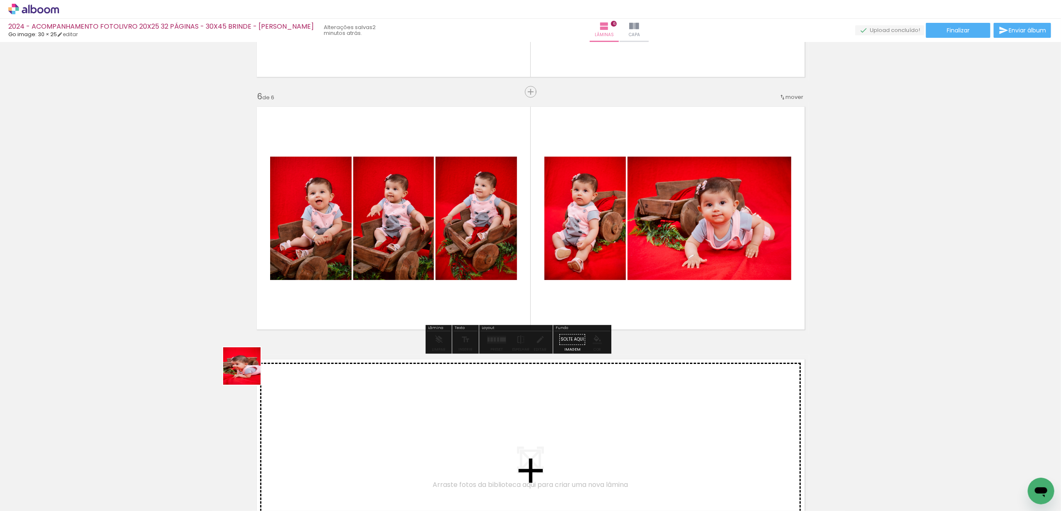
drag, startPoint x: 86, startPoint y: 478, endPoint x: 379, endPoint y: 263, distance: 362.7
click at [379, 263] on quentale-workspace at bounding box center [530, 255] width 1061 height 511
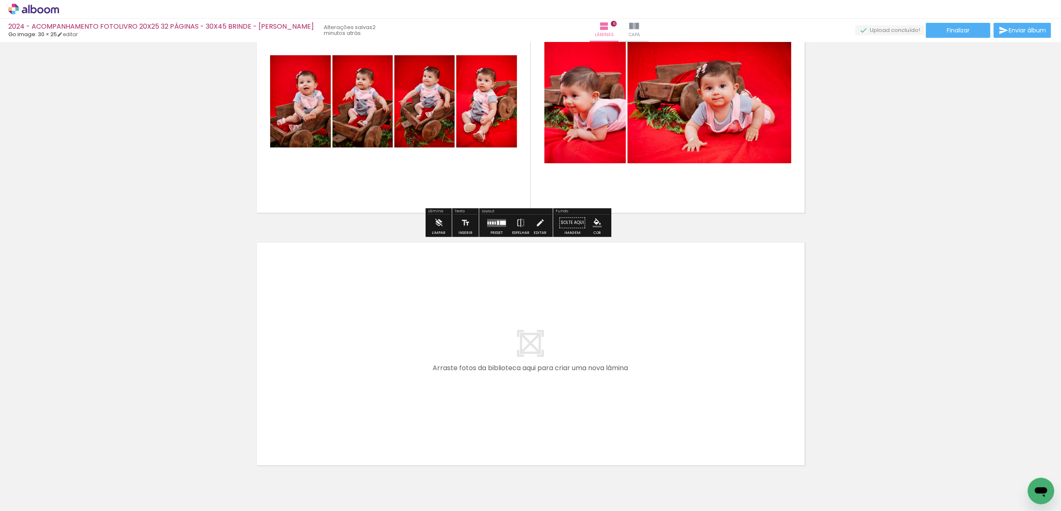
scroll to position [1356, 0]
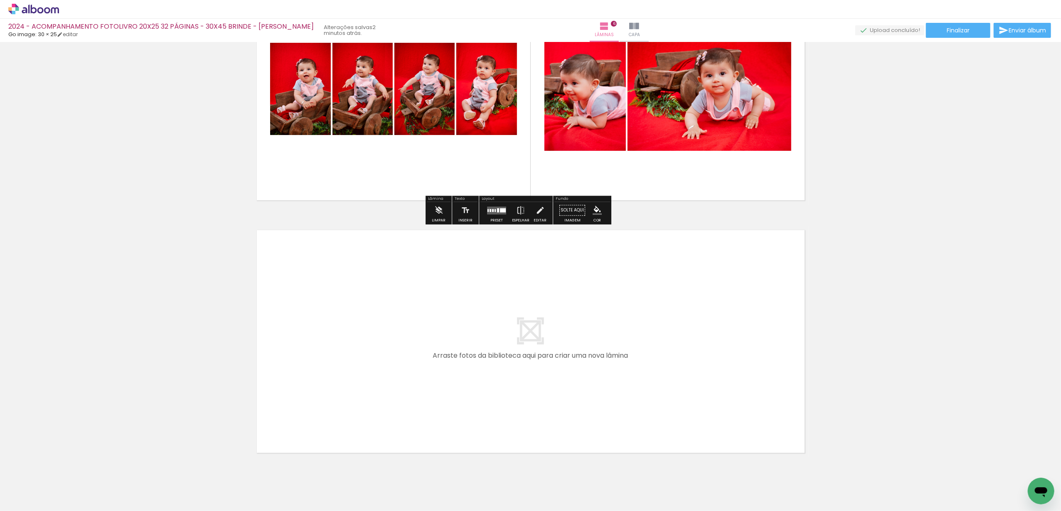
drag, startPoint x: 95, startPoint y: 480, endPoint x: 227, endPoint y: 444, distance: 136.8
click at [338, 383] on quentale-workspace at bounding box center [530, 255] width 1061 height 511
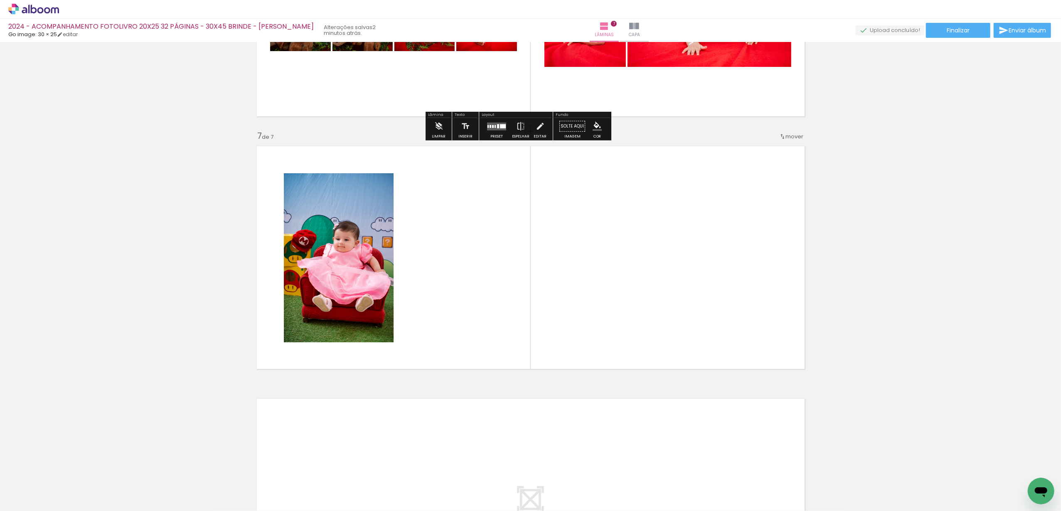
scroll to position [1447, 0]
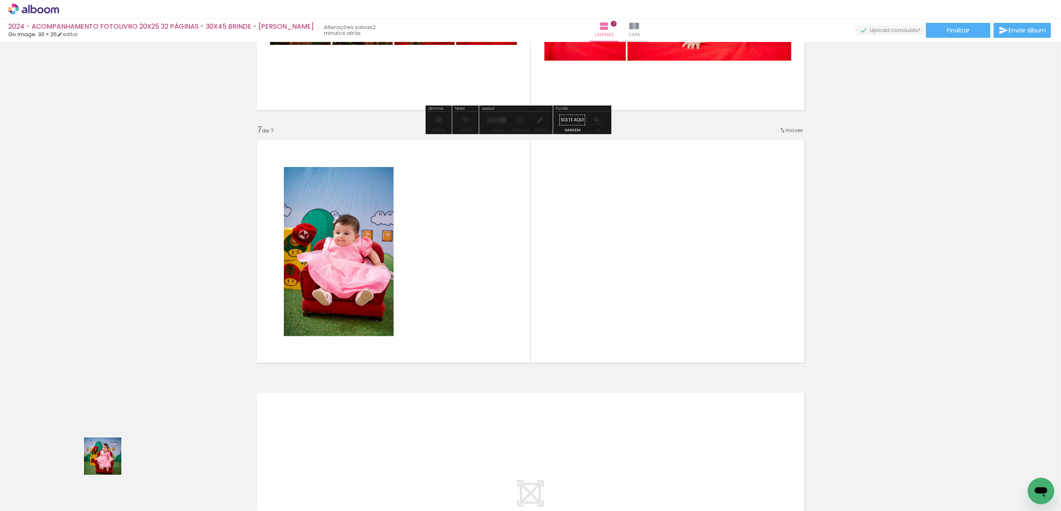
drag, startPoint x: 109, startPoint y: 463, endPoint x: 356, endPoint y: 296, distance: 298.2
click at [356, 296] on quentale-workspace at bounding box center [530, 255] width 1061 height 511
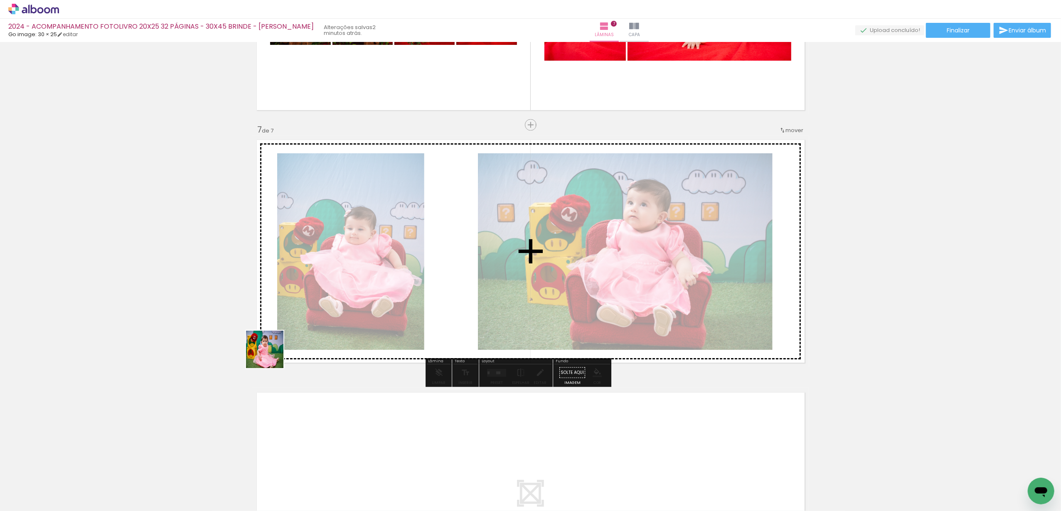
drag
click at [372, 298] on quentale-workspace at bounding box center [530, 255] width 1061 height 511
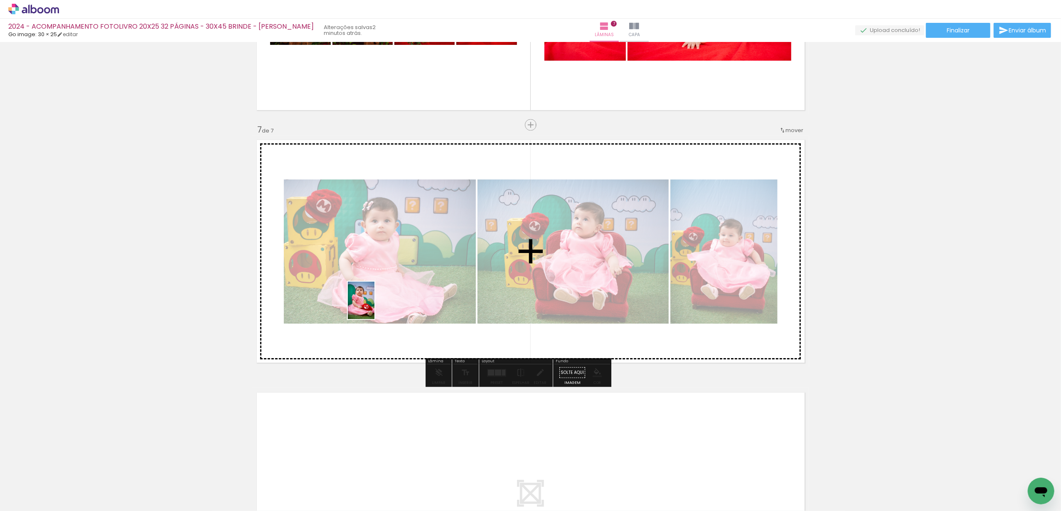
click at [375, 305] on quentale-workspace at bounding box center [530, 255] width 1061 height 511
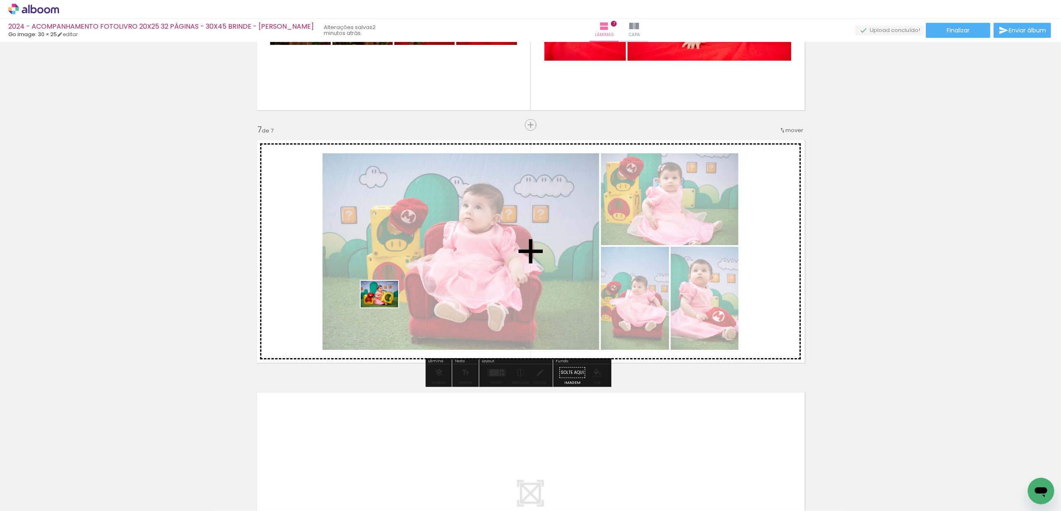
click at [405, 295] on quentale-workspace at bounding box center [530, 255] width 1061 height 511
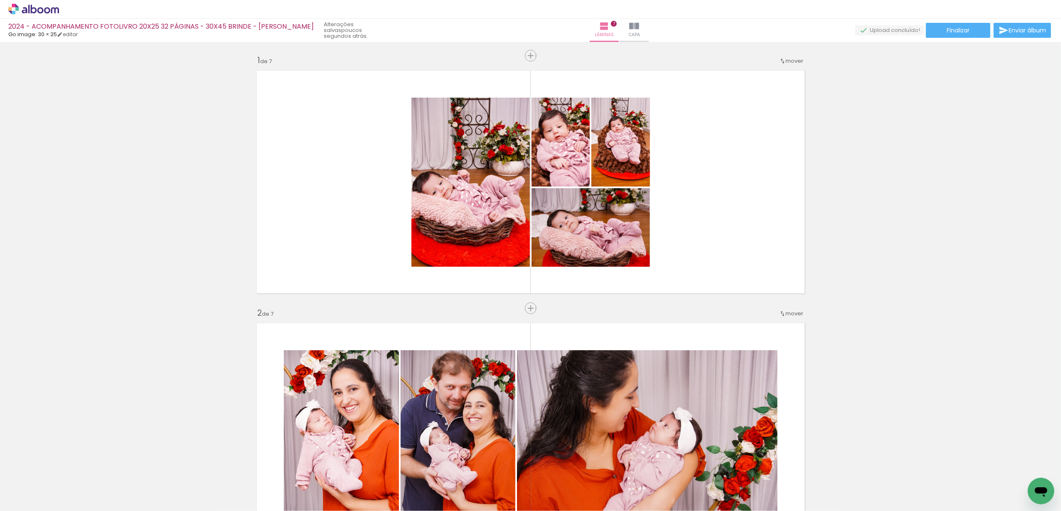
scroll to position [1447, 0]
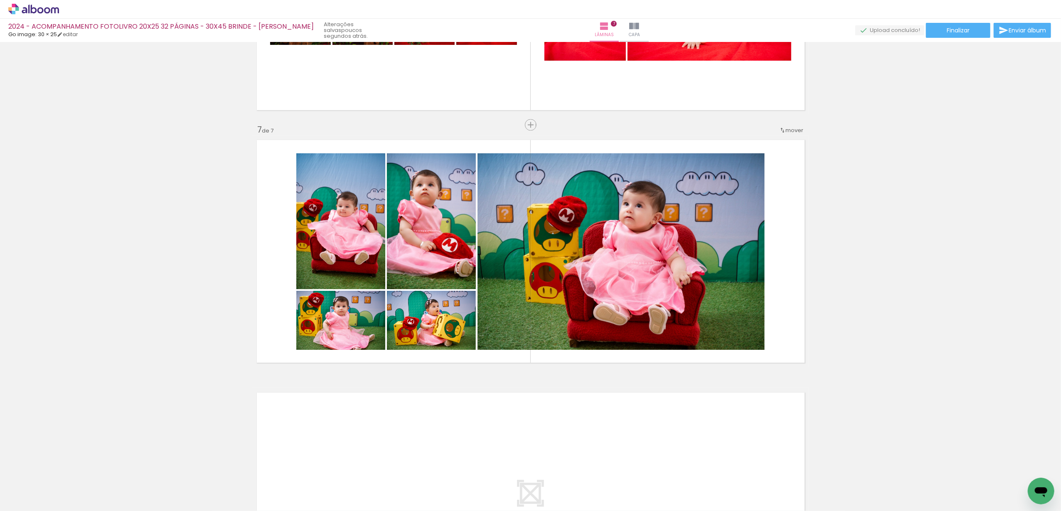
click at [32, 499] on div "Biblioteca 41 de 77 fotos Todas as fotos Não utilizadas Adicionar Fotos" at bounding box center [26, 485] width 52 height 41
click at [30, 502] on span "Adicionar Fotos" at bounding box center [29, 506] width 25 height 9
click at [0, 0] on input "file" at bounding box center [0, 0] width 0 height 0
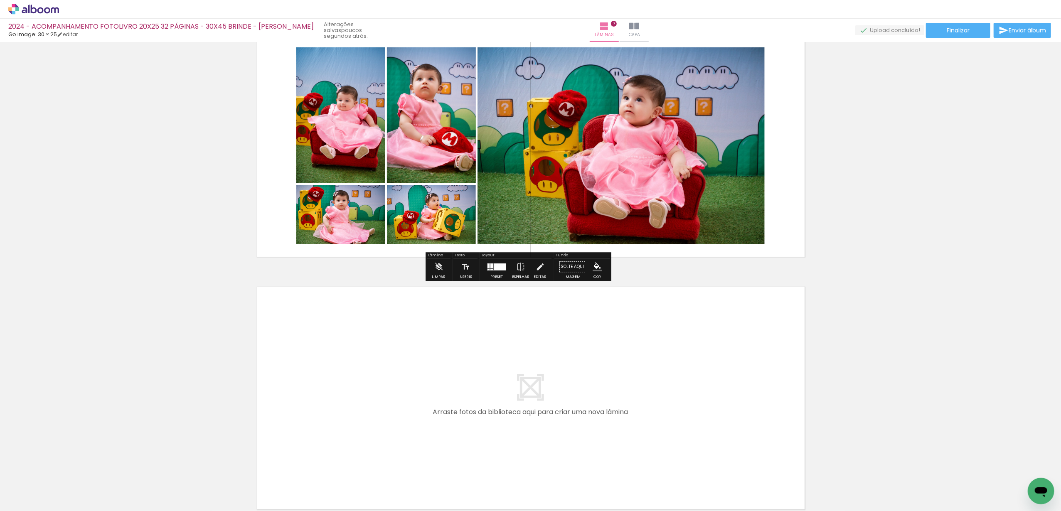
scroll to position [1558, 0]
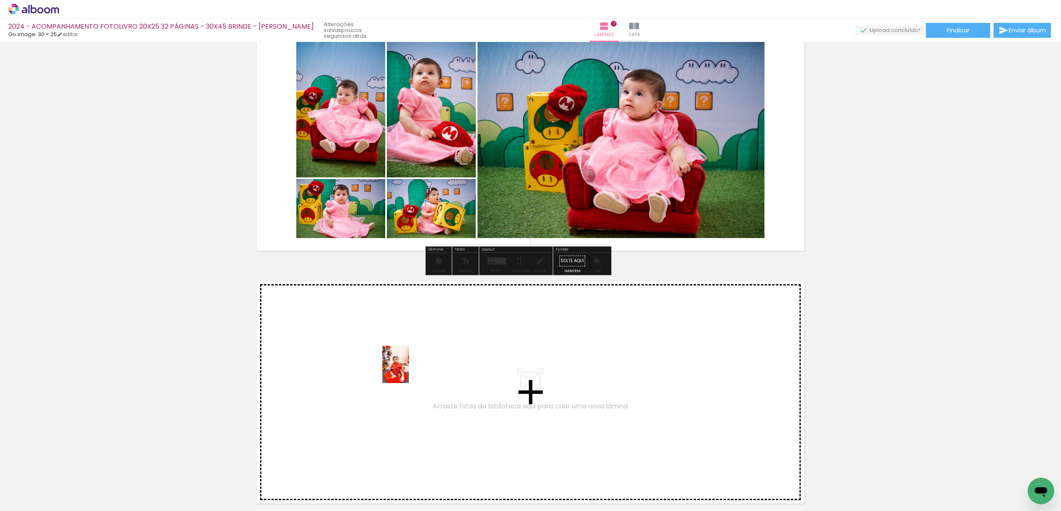
drag, startPoint x: 123, startPoint y: 491, endPoint x: 417, endPoint y: 364, distance: 320.0
click at [417, 364] on quentale-workspace at bounding box center [530, 255] width 1061 height 511
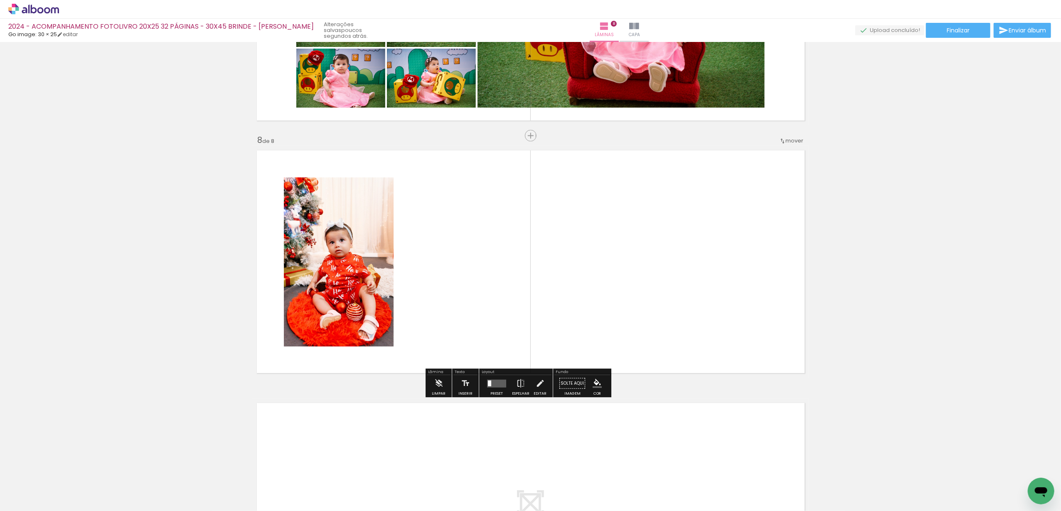
scroll to position [1699, 0]
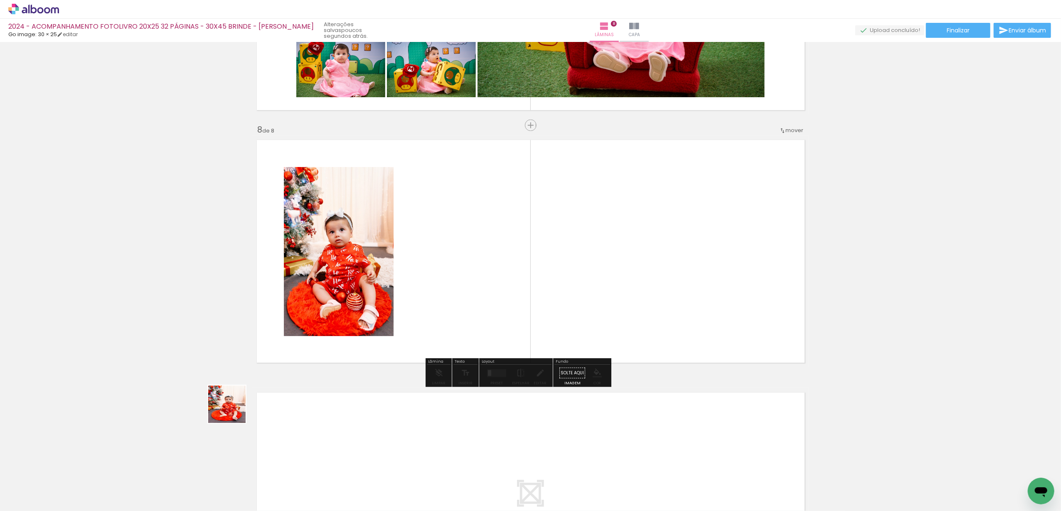
drag, startPoint x: 233, startPoint y: 411, endPoint x: 403, endPoint y: 313, distance: 195.8
click at [403, 313] on quentale-workspace at bounding box center [530, 255] width 1061 height 511
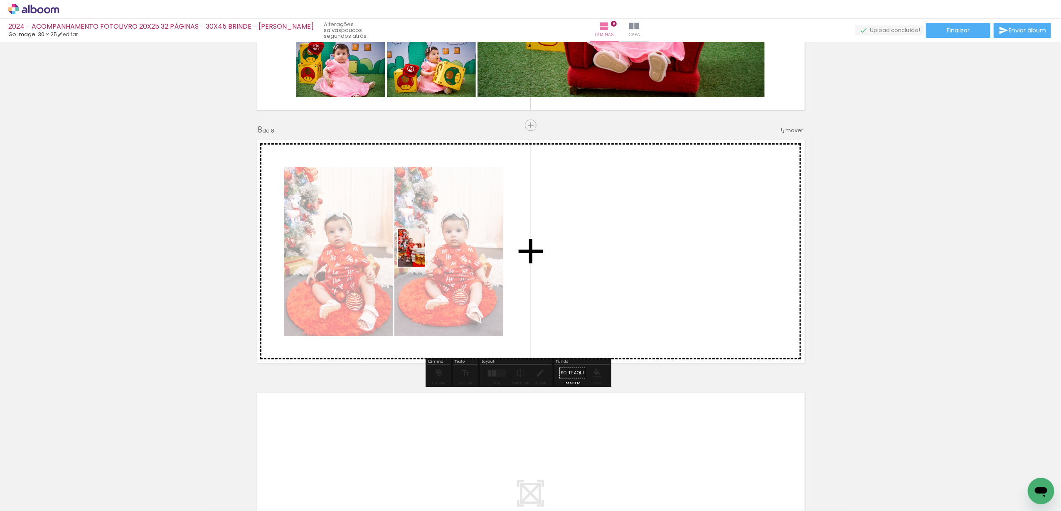
drag, startPoint x: 274, startPoint y: 484, endPoint x: 423, endPoint y: 254, distance: 273.4
click at [423, 254] on quentale-workspace at bounding box center [530, 255] width 1061 height 511
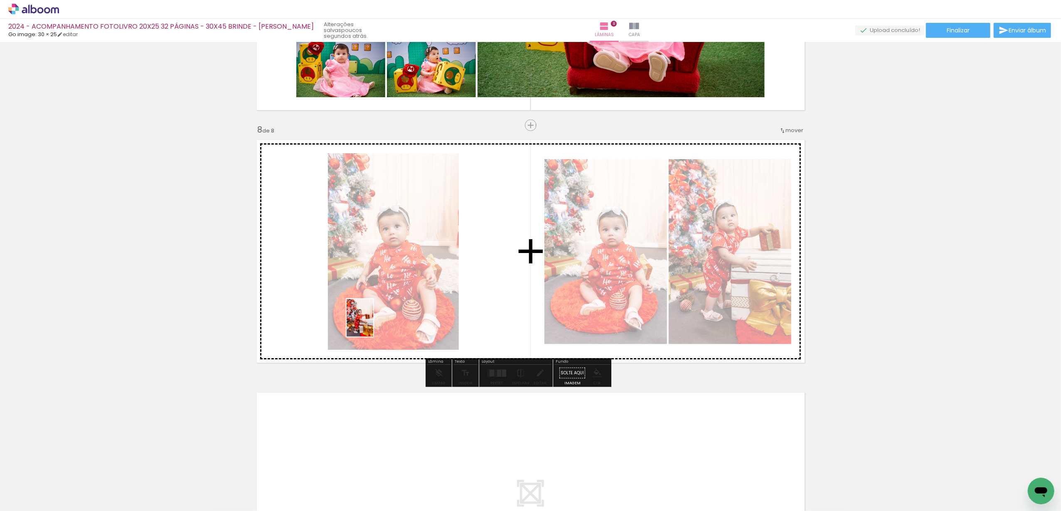
drag, startPoint x: 272, startPoint y: 489, endPoint x: 372, endPoint y: 324, distance: 192.8
click at [372, 324] on quentale-workspace at bounding box center [530, 255] width 1061 height 511
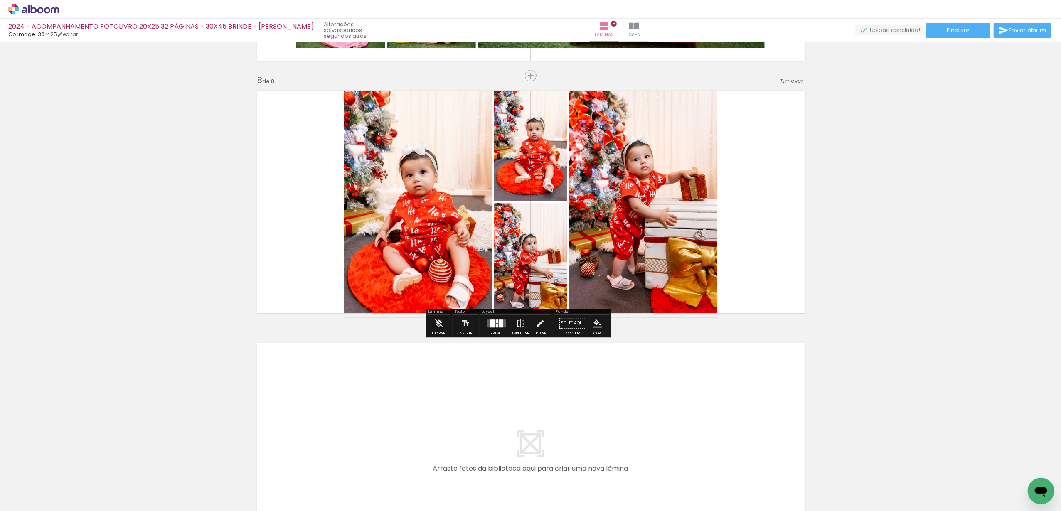
scroll to position [1757, 0]
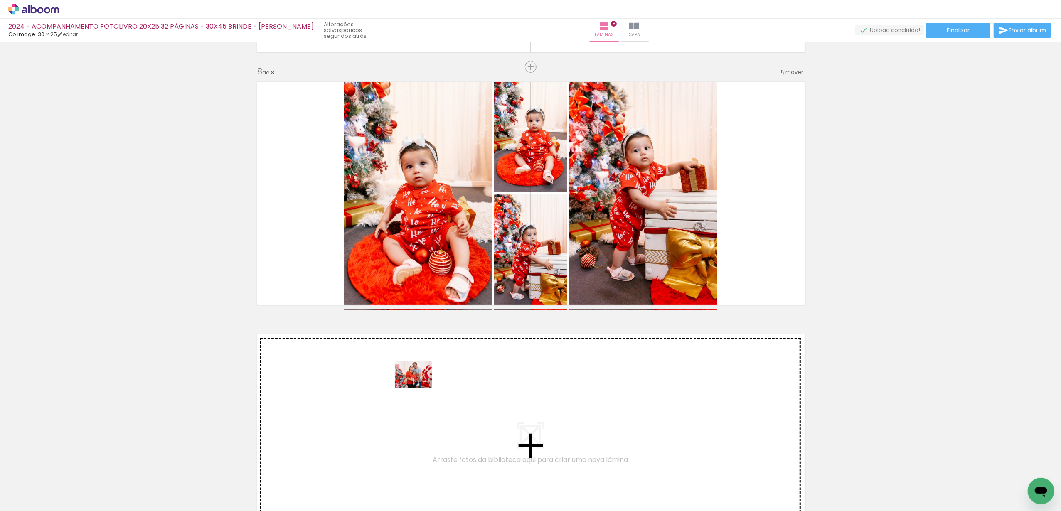
drag, startPoint x: 141, startPoint y: 490, endPoint x: 423, endPoint y: 386, distance: 300.6
click at [423, 386] on quentale-workspace at bounding box center [530, 255] width 1061 height 511
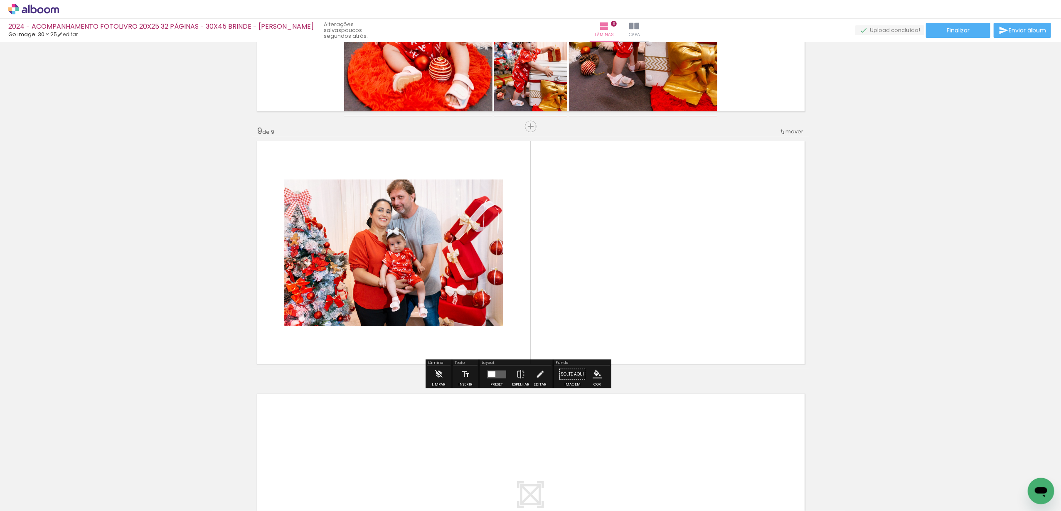
scroll to position [1952, 0]
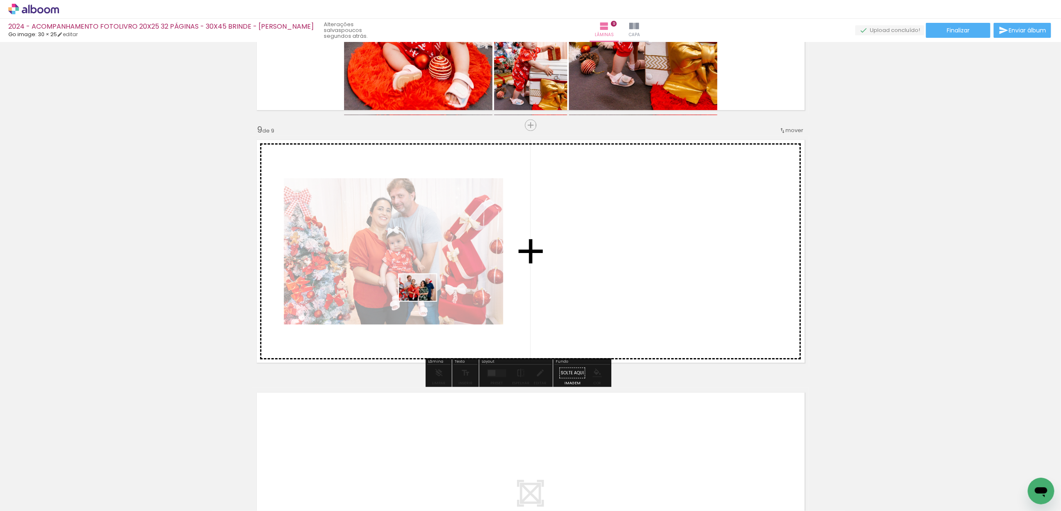
drag, startPoint x: 135, startPoint y: 485, endPoint x: 431, endPoint y: 293, distance: 351.9
click at [431, 293] on quentale-workspace at bounding box center [530, 255] width 1061 height 511
